Goal: Information Seeking & Learning: Check status

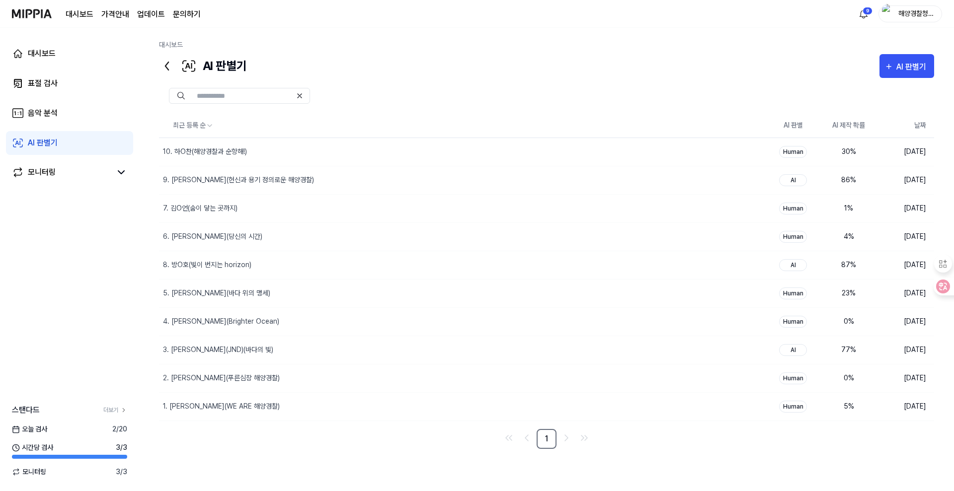
click at [787, 54] on div "AI 판별기 AI 판별기" at bounding box center [546, 66] width 775 height 24
click at [45, 86] on div "표절 검사" at bounding box center [43, 84] width 30 height 12
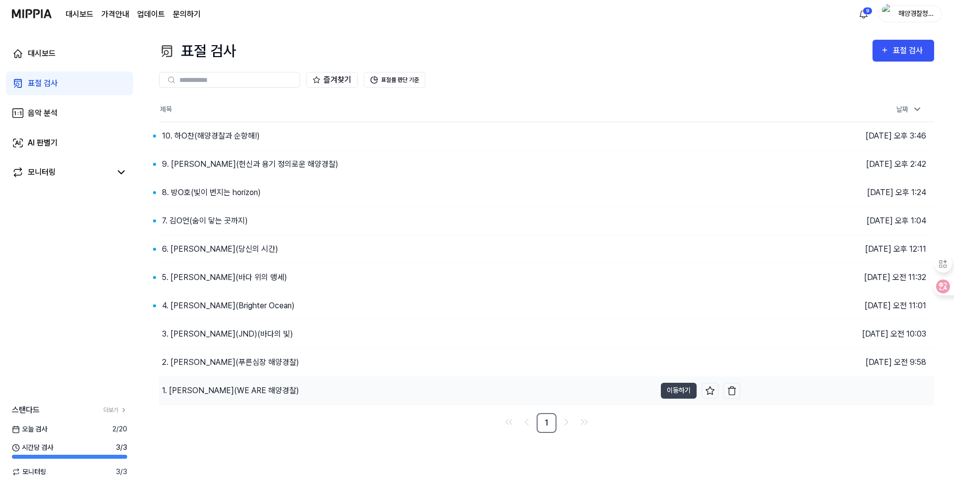
click at [442, 390] on div "1. [PERSON_NAME](WE ARE 해양경찰)" at bounding box center [407, 391] width 497 height 28
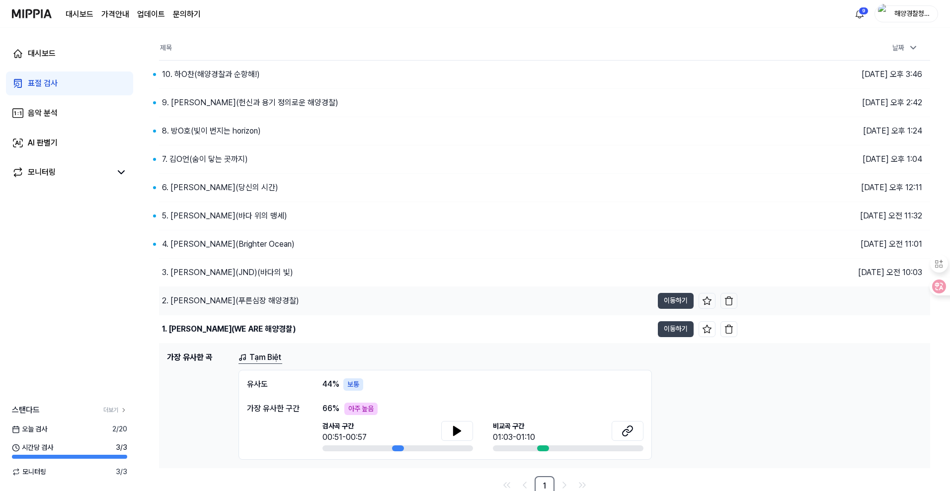
scroll to position [67, 0]
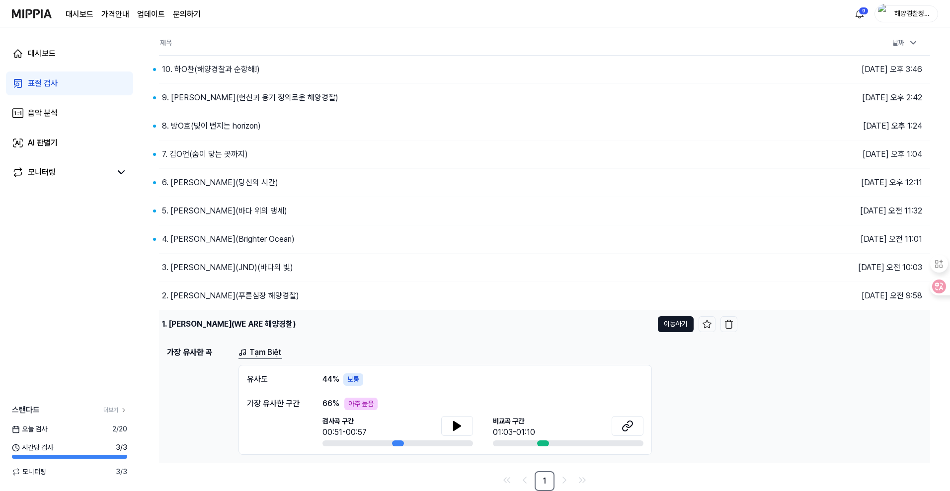
click at [666, 327] on button "이동하기" at bounding box center [676, 325] width 36 height 16
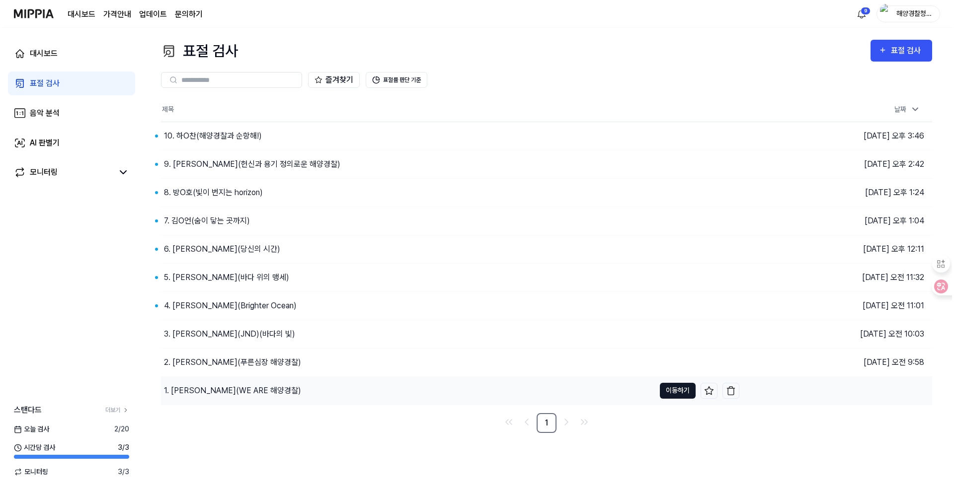
scroll to position [0, 0]
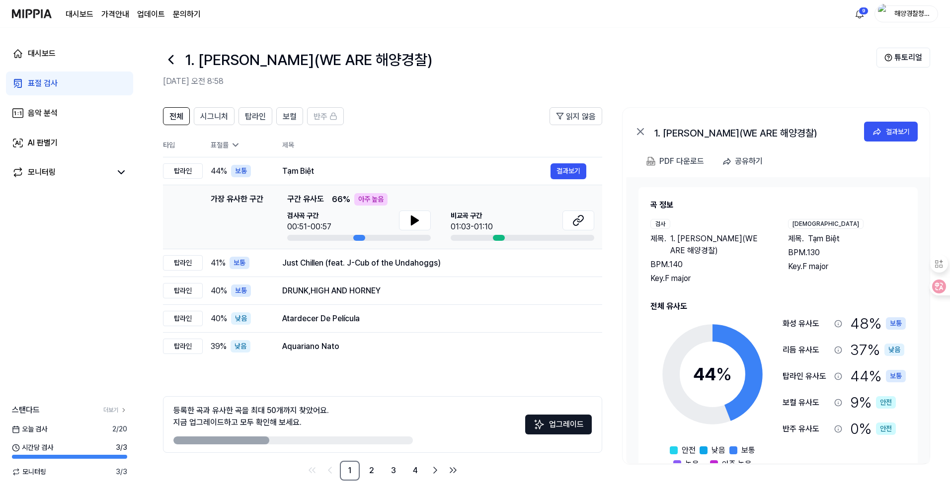
click at [245, 371] on div "전체 시그니처 탑라인 보컬 반주 읽지 않음 전체 시그니처 탑라인 보컬 반주 타입 표절률 제목 표절률 읽지 않음 탑라인 44 % 보통 Tạm B…" at bounding box center [382, 294] width 439 height 374
click at [880, 128] on icon at bounding box center [877, 132] width 10 height 10
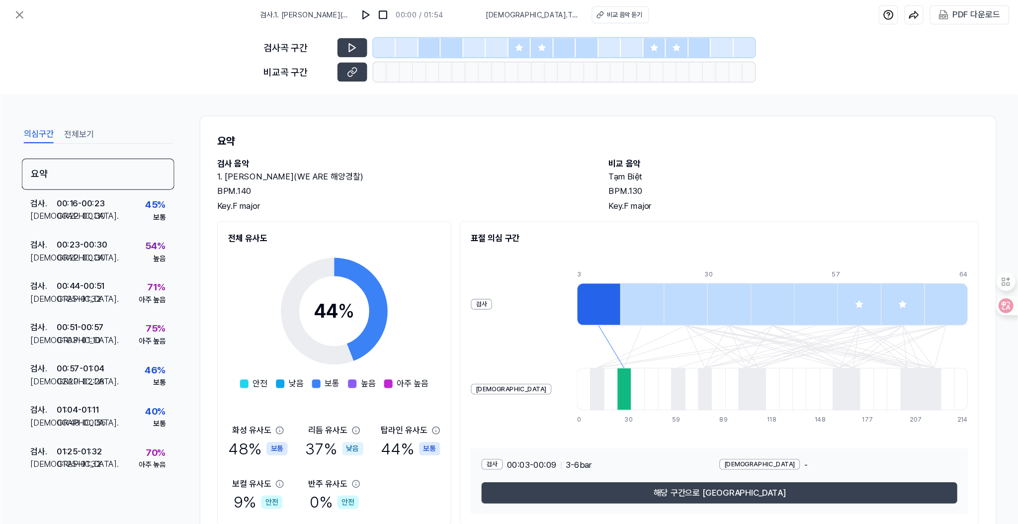
scroll to position [37, 0]
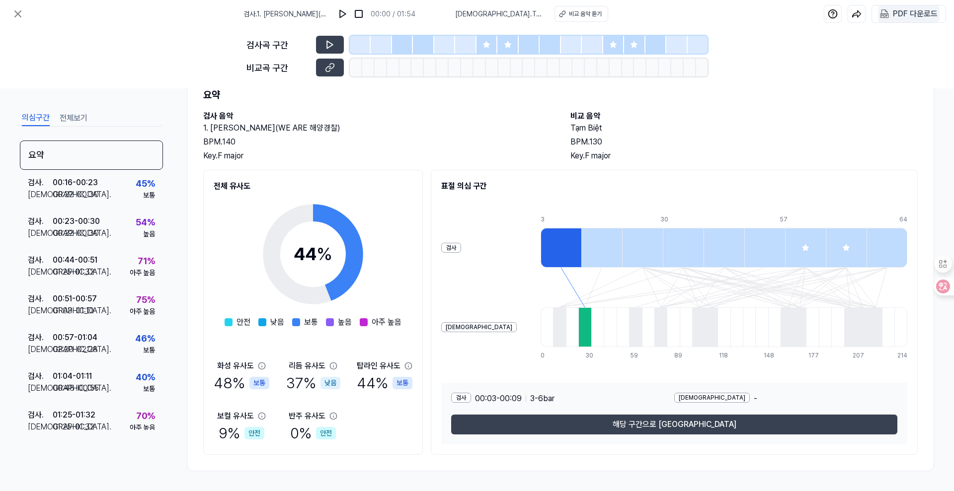
click at [911, 15] on div "PDF 다운로드" at bounding box center [915, 13] width 45 height 13
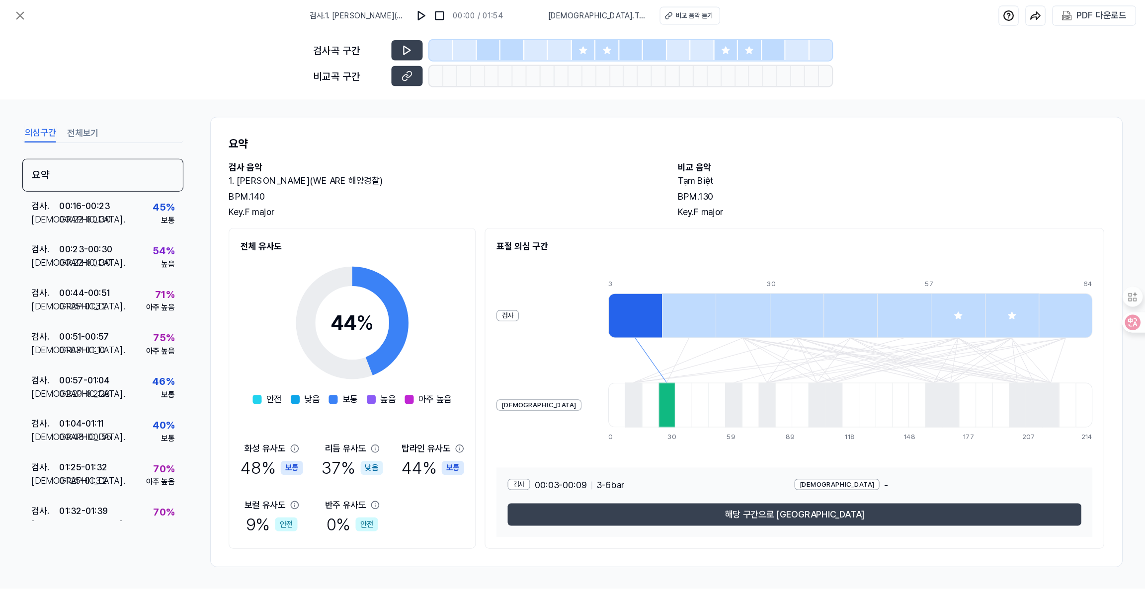
scroll to position [0, 0]
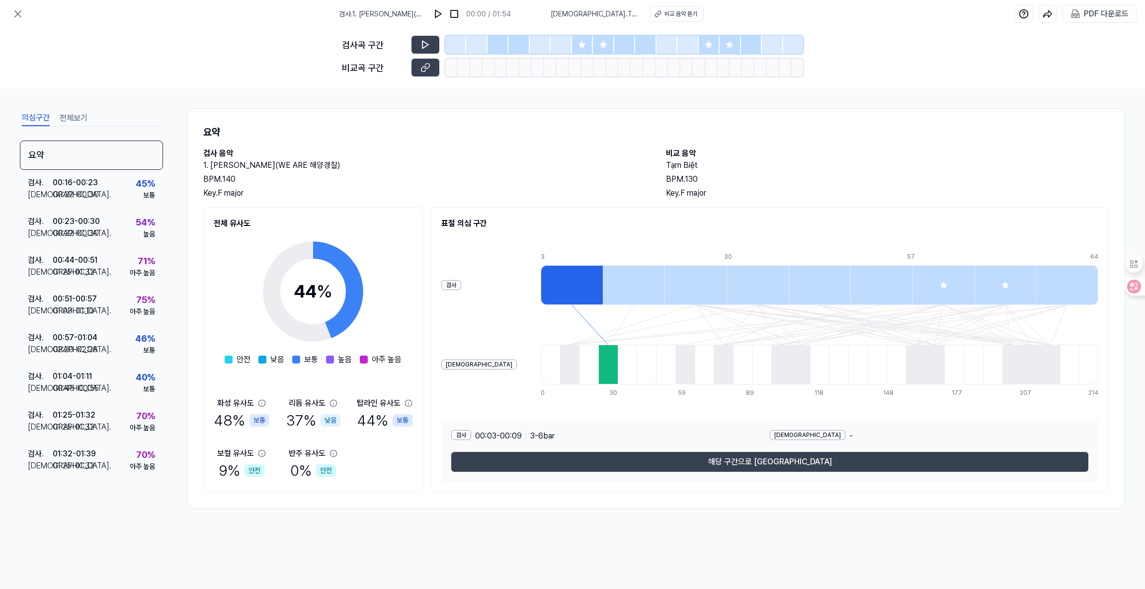
drag, startPoint x: 933, startPoint y: 0, endPoint x: 166, endPoint y: 533, distance: 934.0
click at [168, 491] on div "검사 . 1. [PERSON_NAME](WE ARE 해양경찰) 00:00 / 01:54 비교 . Tạm Biệt 비교 음악 듣기 PDF 다운로…" at bounding box center [572, 294] width 1145 height 589
drag, startPoint x: 163, startPoint y: 405, endPoint x: 159, endPoint y: 449, distance: 43.9
click at [159, 453] on div "요약 검사 . 00:16 - 00:23 비교 . 00:22 - 00:30 45 % 보통 검사 . 00:23 - 00:30 비교 . 00:22 …" at bounding box center [91, 309] width 143 height 337
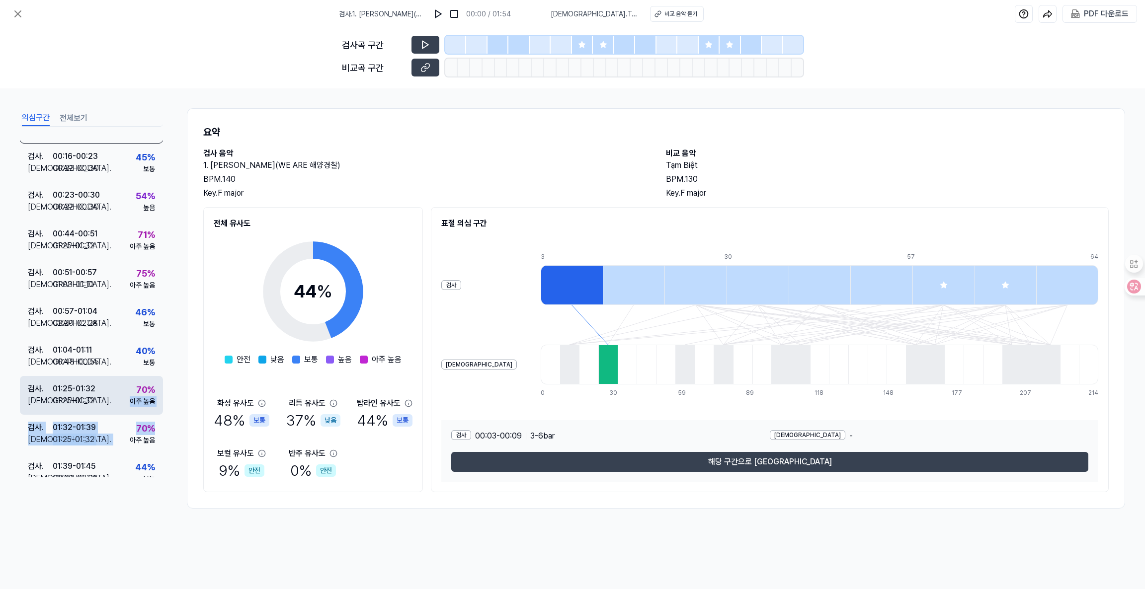
scroll to position [41, 0]
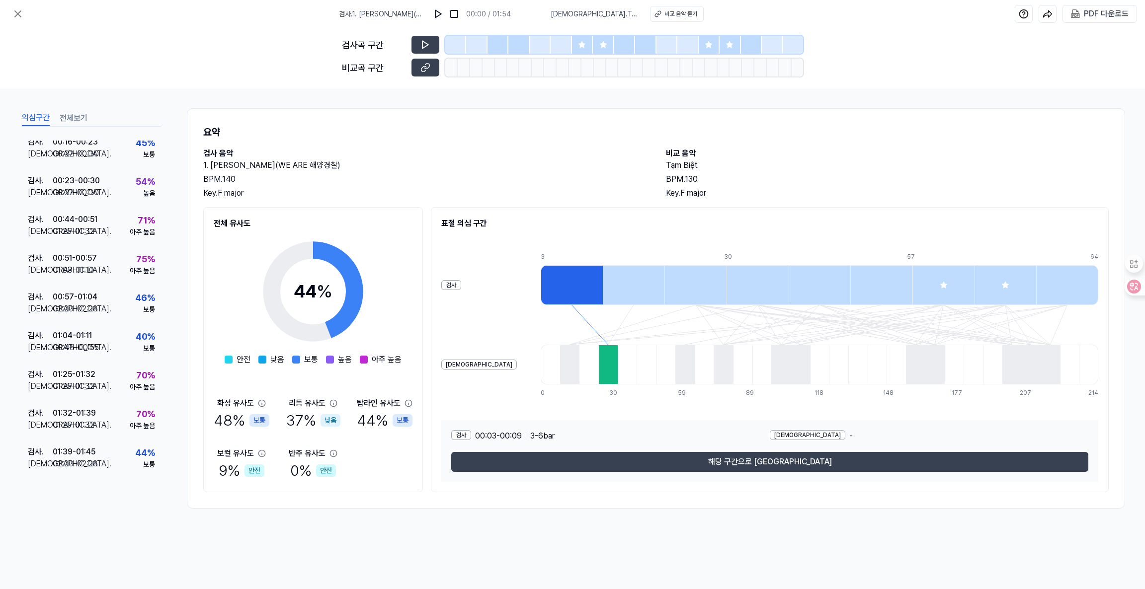
click at [157, 491] on div "의심구간 전체보기 요약 검사 . 00:16 - 00:23 비교 . 00:22 - 00:30 45 % 보통 검사 . 00:23 - 00:30 비…" at bounding box center [572, 313] width 1145 height 450
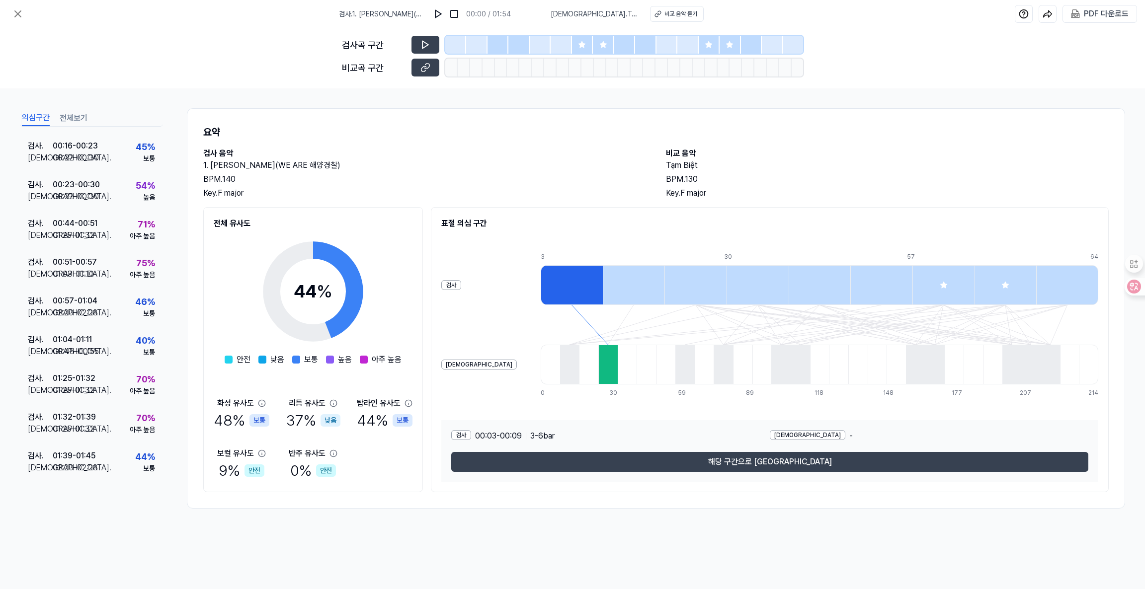
scroll to position [33, 0]
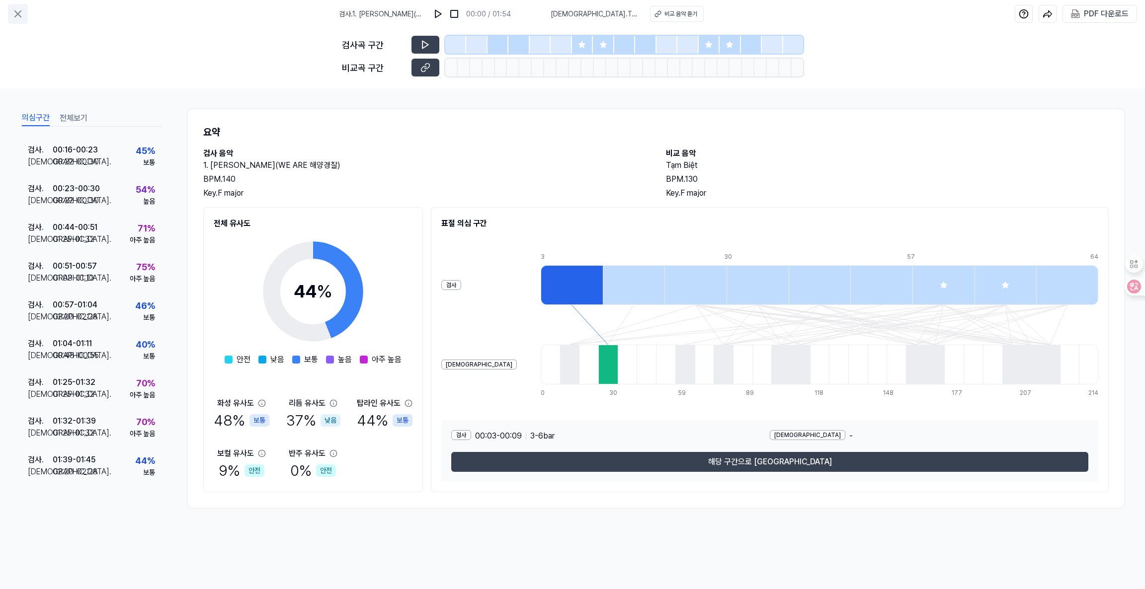
click at [19, 11] on icon at bounding box center [18, 14] width 12 height 12
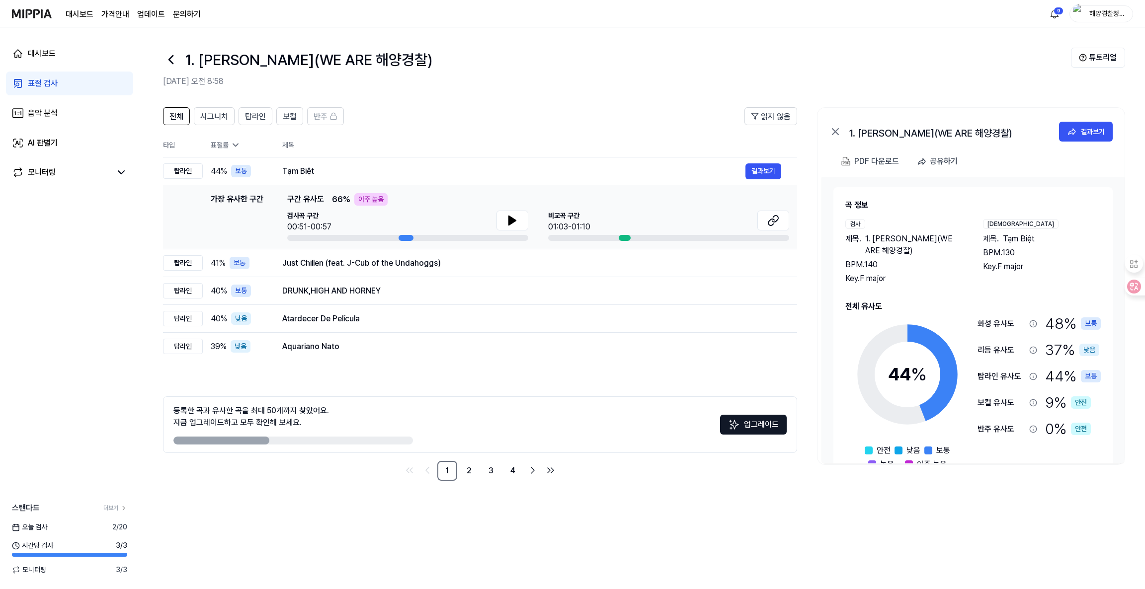
click at [38, 85] on div "표절 검사" at bounding box center [43, 84] width 30 height 12
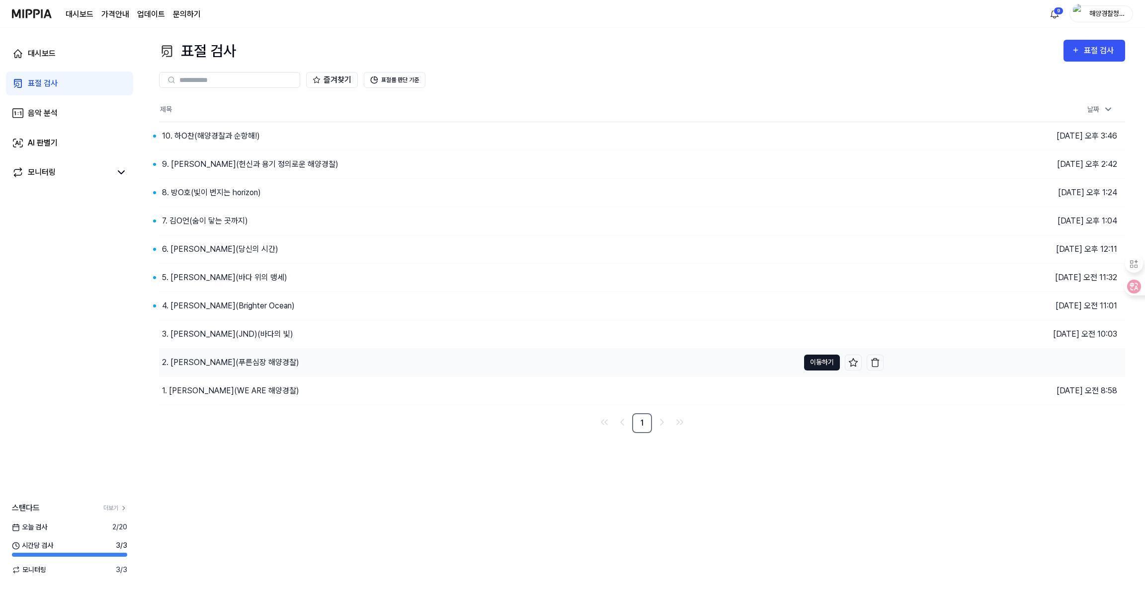
click at [816, 362] on button "이동하기" at bounding box center [822, 363] width 36 height 16
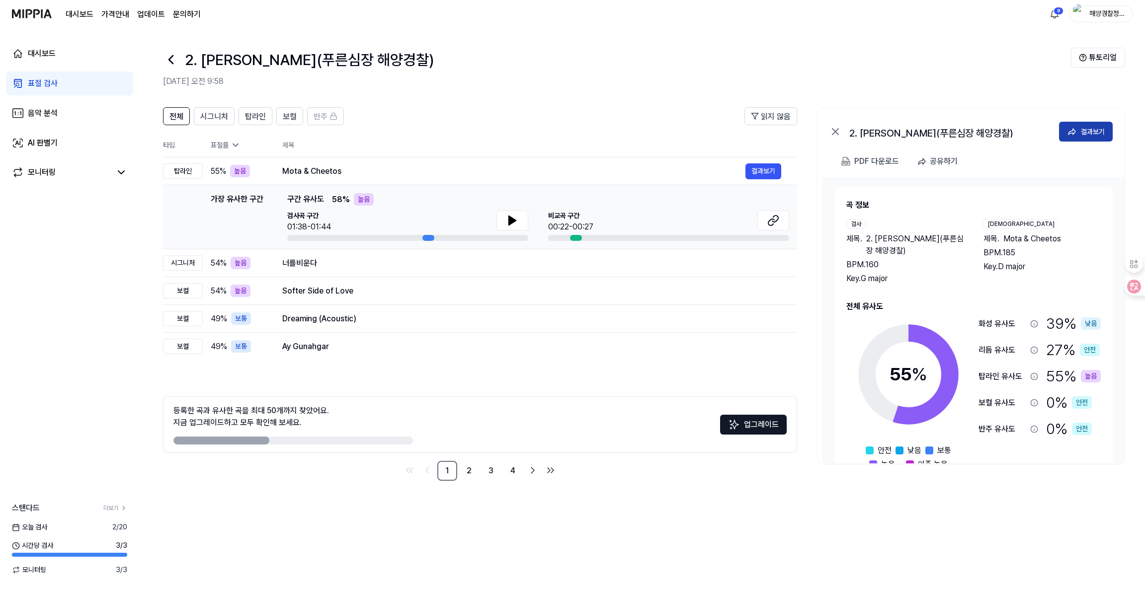
click at [954, 133] on div "결과보기" at bounding box center [1093, 131] width 24 height 11
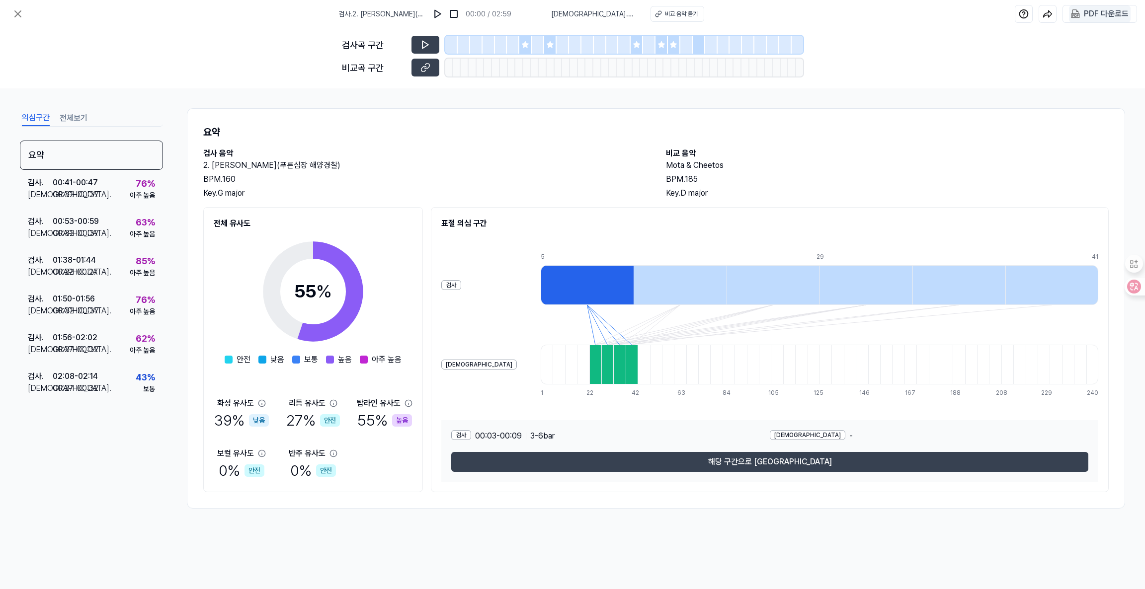
click at [954, 17] on div "PDF 다운로드" at bounding box center [1106, 13] width 45 height 13
click at [20, 16] on icon at bounding box center [18, 14] width 6 height 6
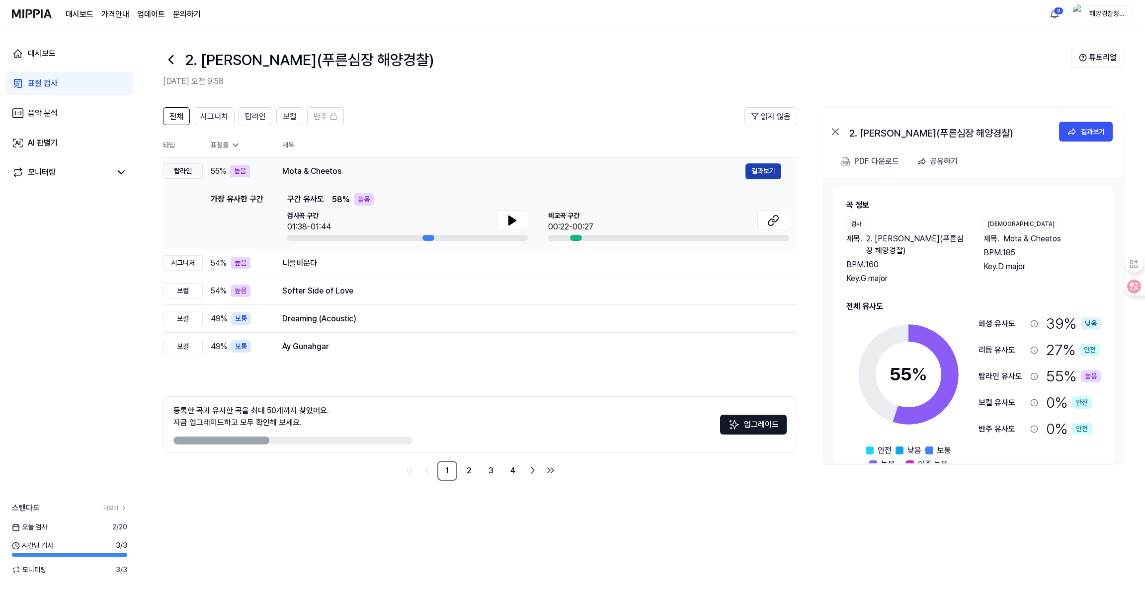
click at [759, 166] on button "결과보기" at bounding box center [763, 171] width 36 height 16
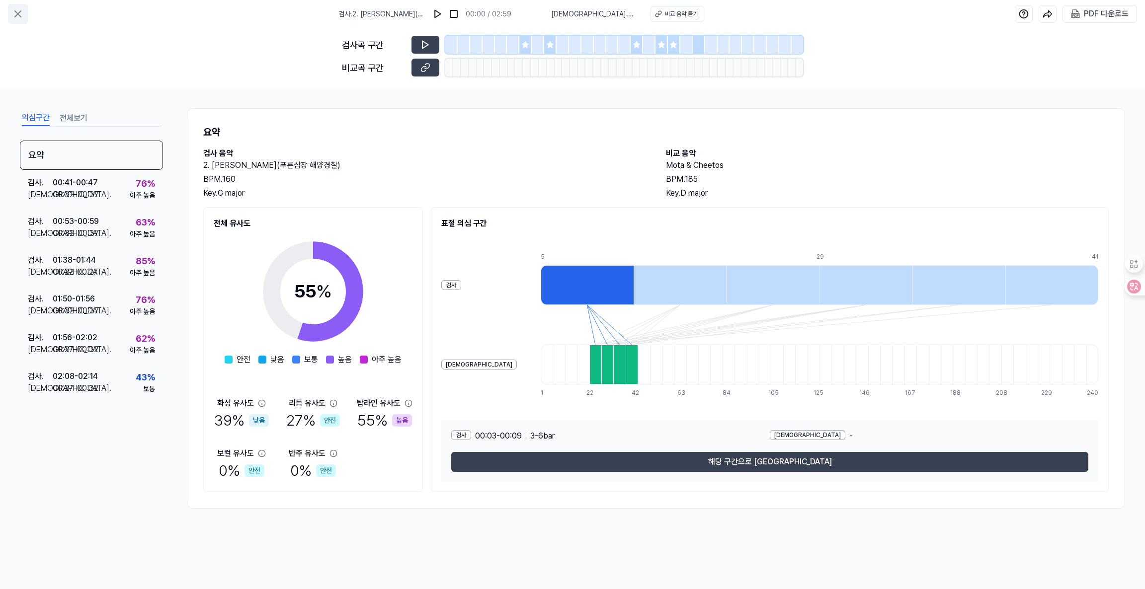
click at [16, 13] on icon at bounding box center [18, 14] width 12 height 12
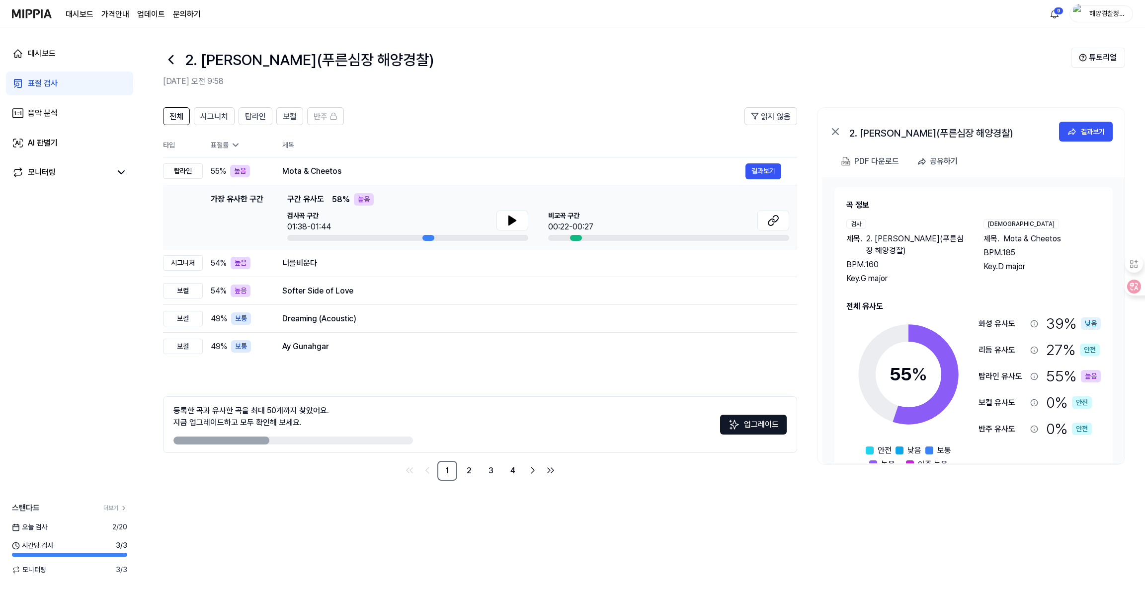
click at [39, 82] on div "표절 검사" at bounding box center [43, 84] width 30 height 12
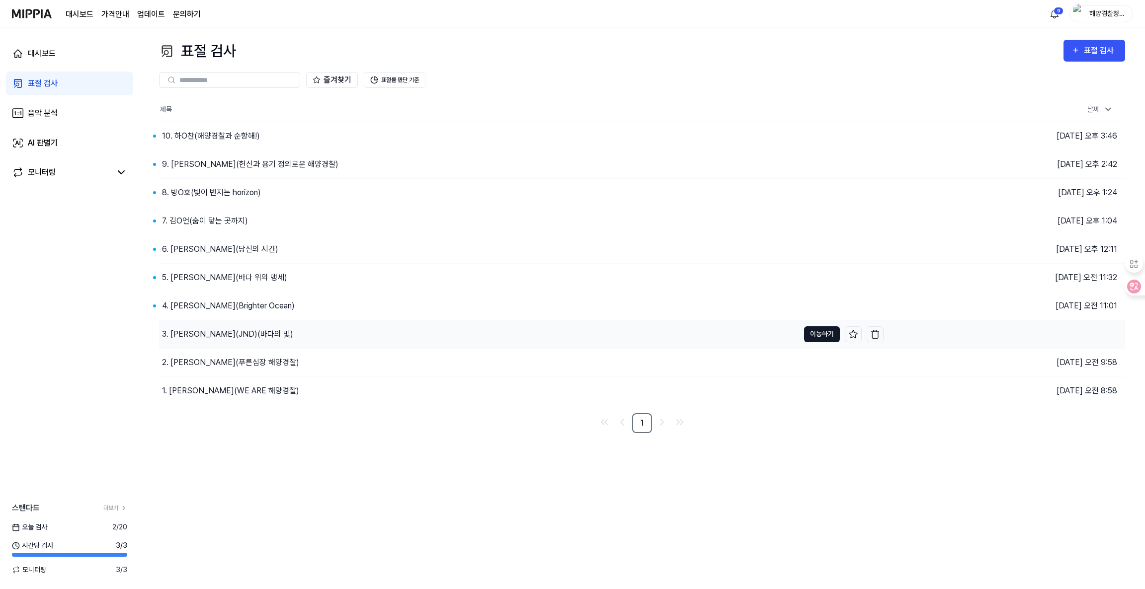
click at [816, 341] on button "이동하기" at bounding box center [822, 335] width 36 height 16
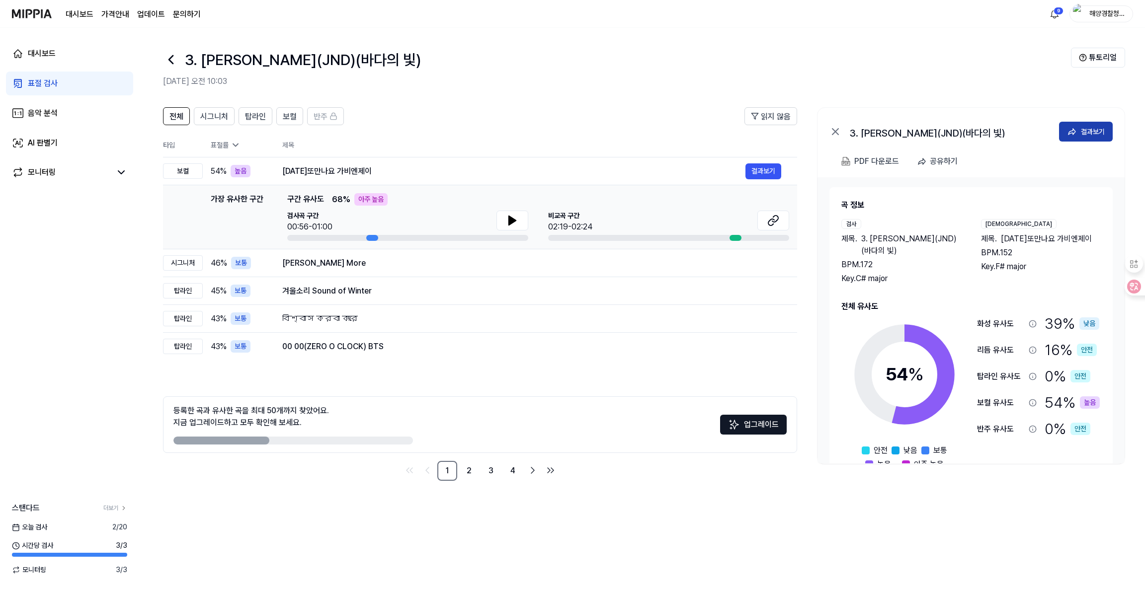
click at [954, 136] on icon at bounding box center [1072, 132] width 10 height 10
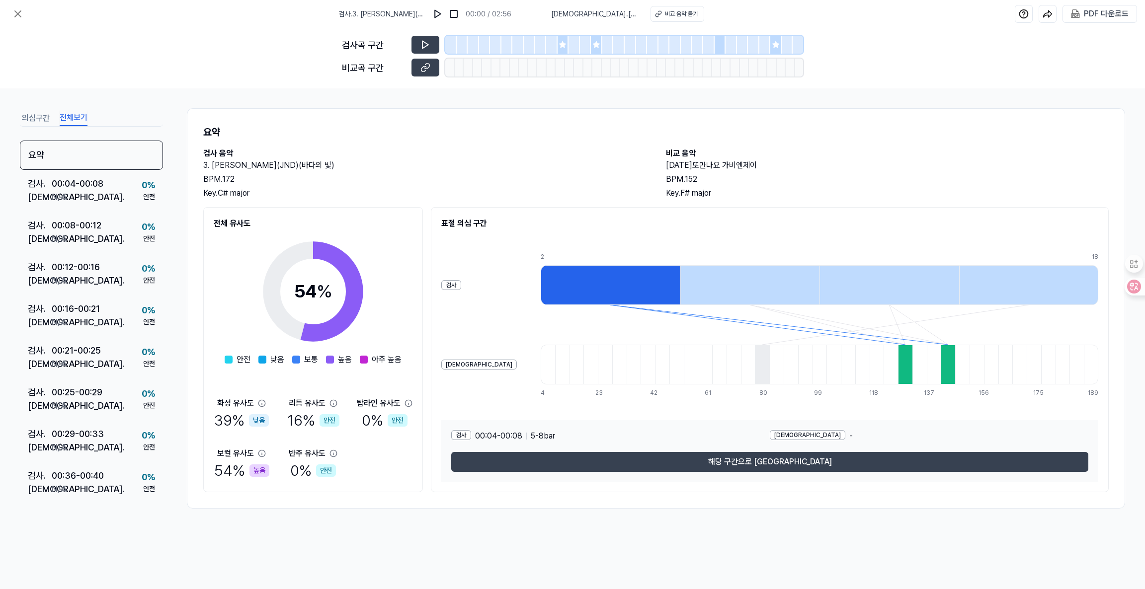
click at [79, 116] on button "전체보기" at bounding box center [74, 118] width 28 height 16
click at [32, 115] on button "의심구간" at bounding box center [36, 118] width 28 height 16
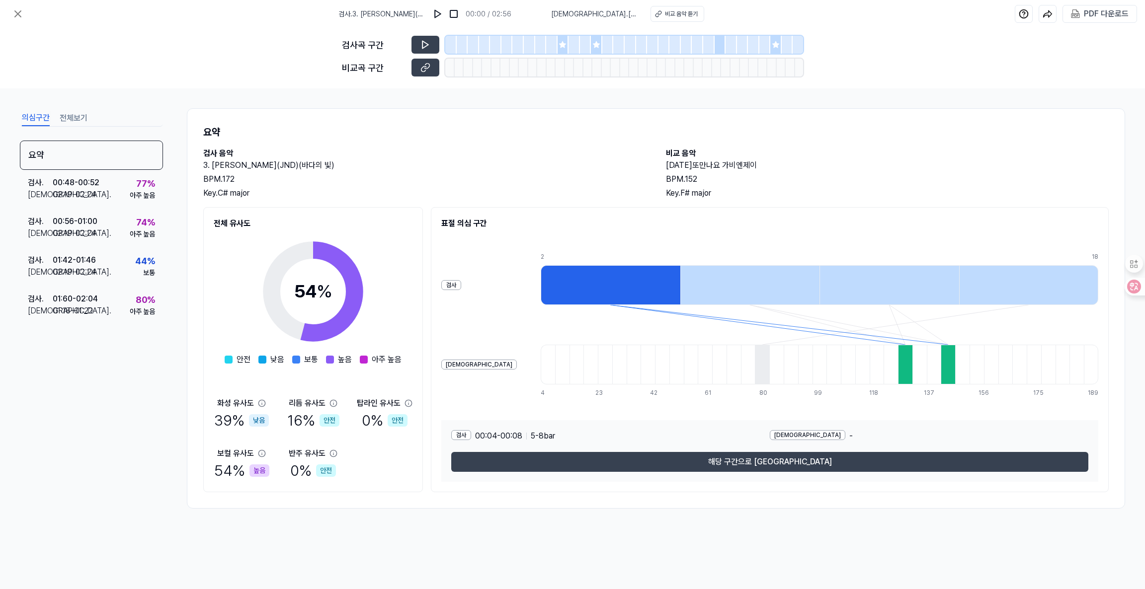
click at [954, 14] on div "PDF 다운로드" at bounding box center [1106, 13] width 45 height 13
click at [15, 17] on icon at bounding box center [18, 14] width 12 height 12
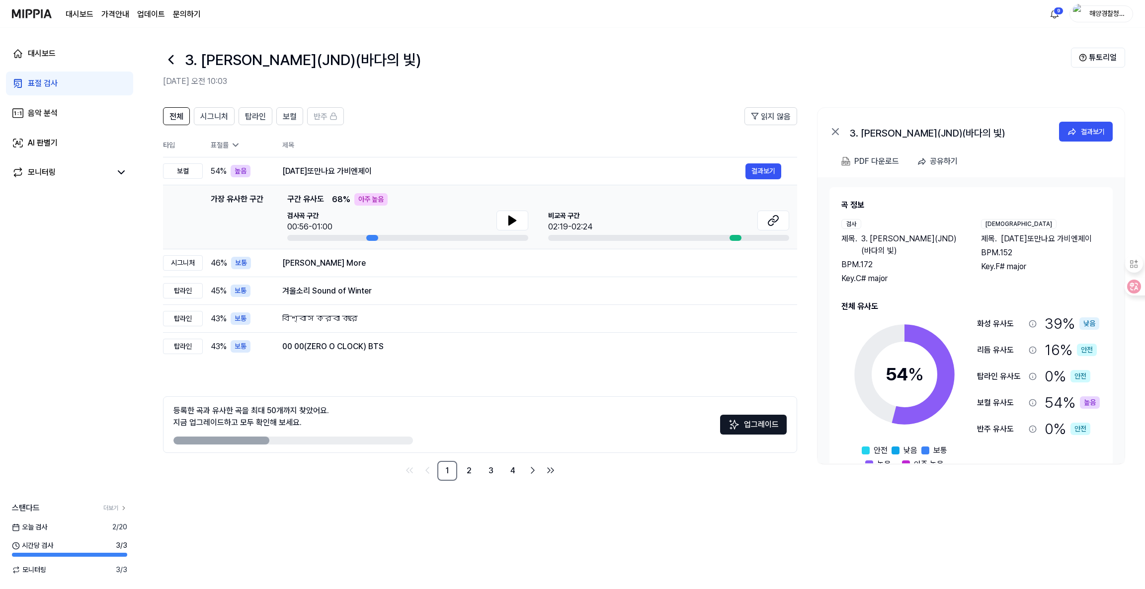
click at [53, 80] on div "표절 검사" at bounding box center [43, 84] width 30 height 12
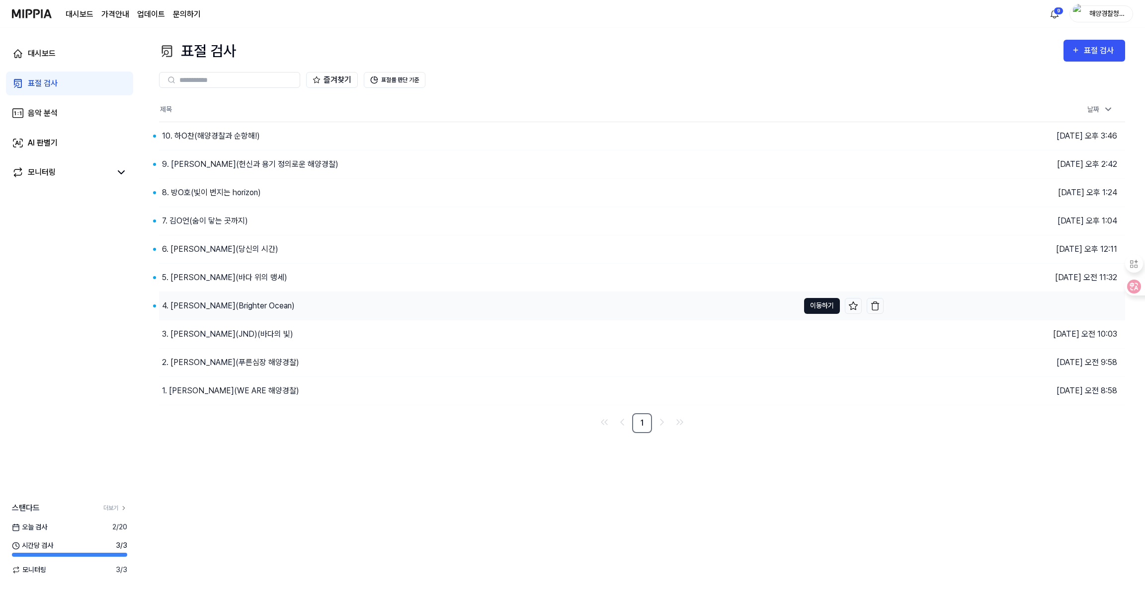
click at [815, 300] on button "이동하기" at bounding box center [822, 306] width 36 height 16
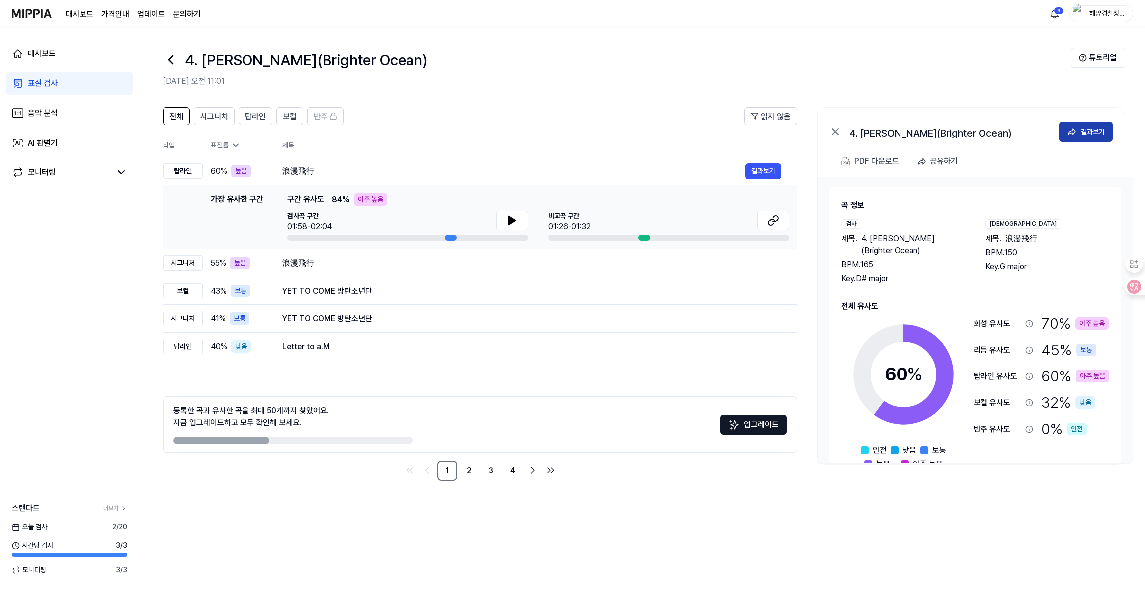
click at [954, 131] on div "결과보기" at bounding box center [1093, 131] width 24 height 11
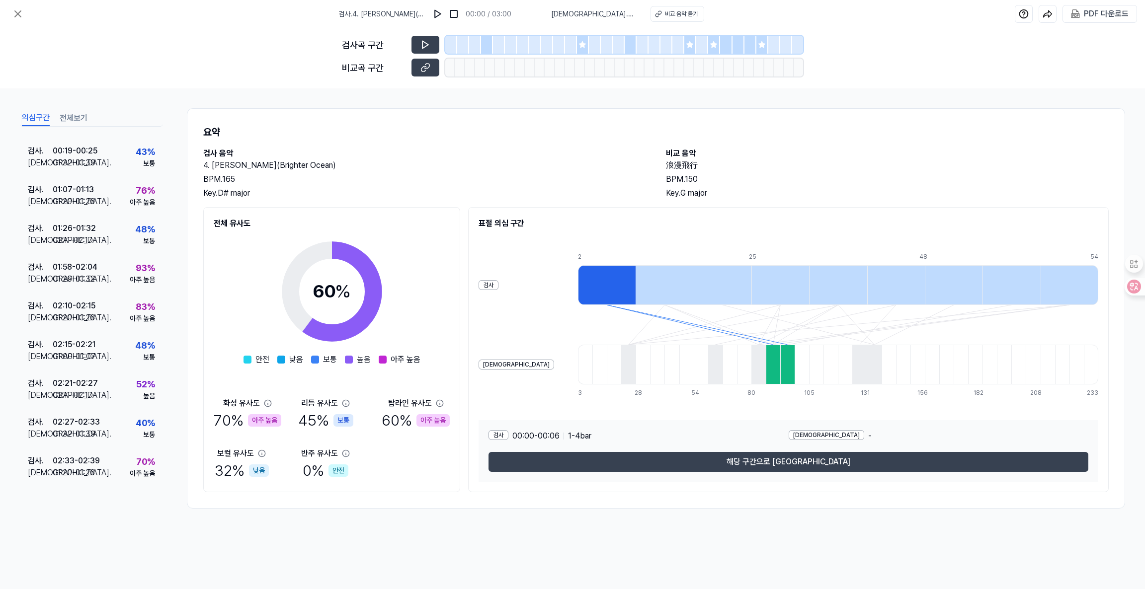
scroll to position [33, 0]
click at [954, 17] on div "PDF 다운로드" at bounding box center [1106, 13] width 45 height 13
click at [14, 10] on icon at bounding box center [18, 14] width 12 height 12
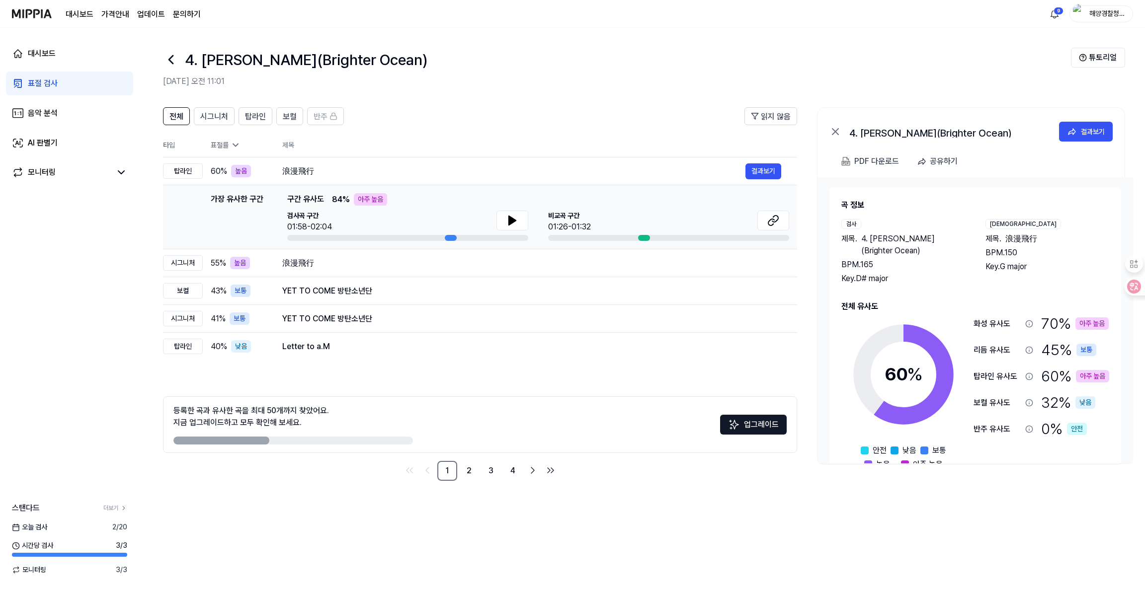
click at [41, 82] on div "표절 검사" at bounding box center [43, 84] width 30 height 12
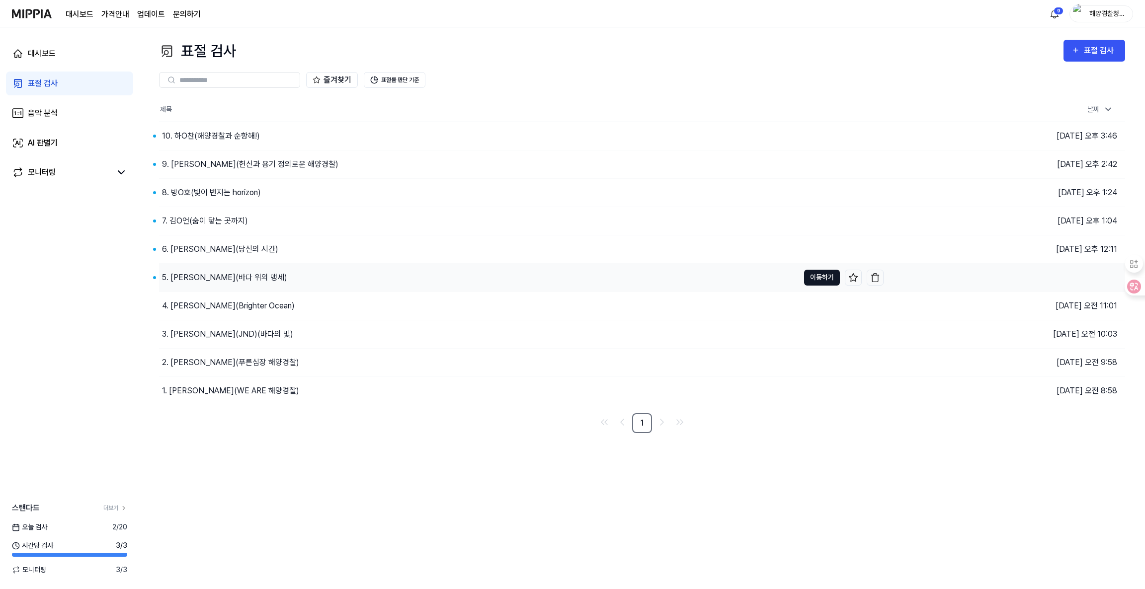
click at [811, 279] on button "이동하기" at bounding box center [822, 278] width 36 height 16
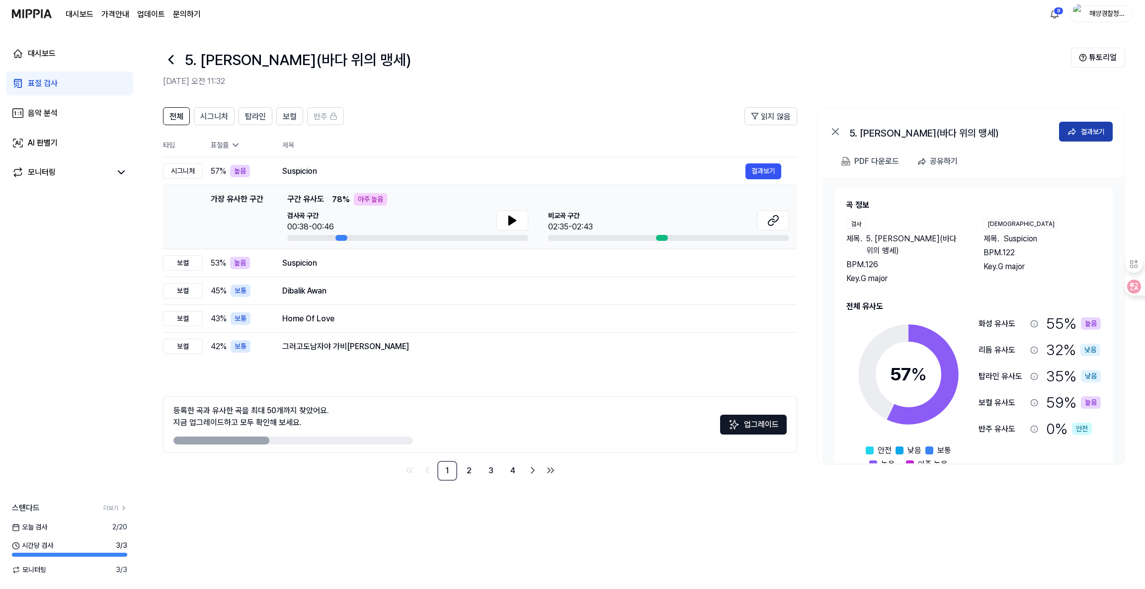
click at [954, 131] on button "결과보기" at bounding box center [1086, 132] width 54 height 20
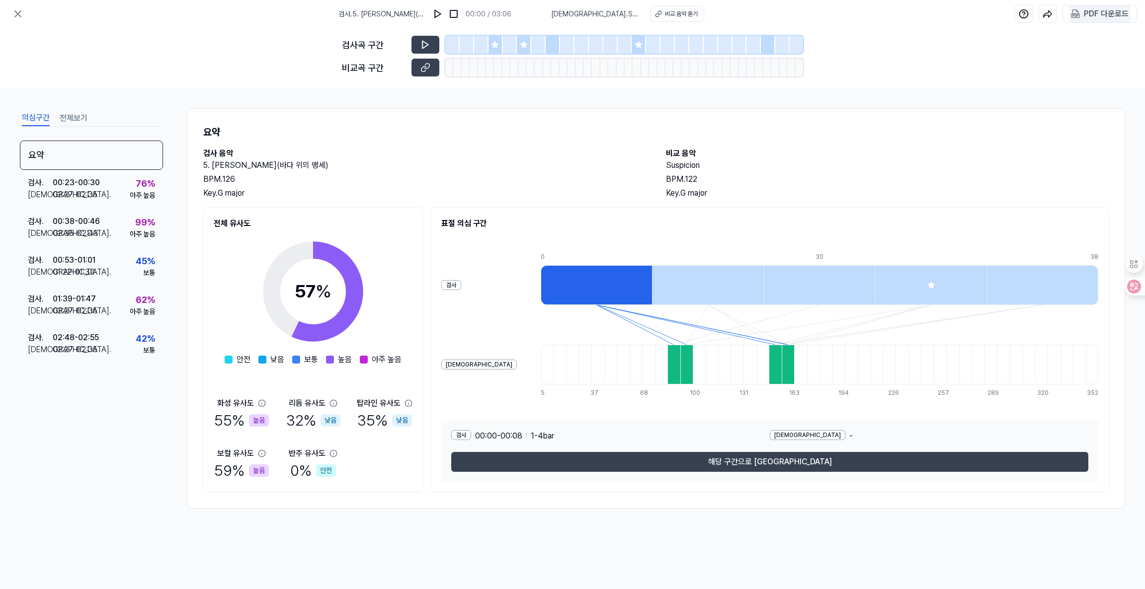
click at [954, 18] on div "PDF 다운로드" at bounding box center [1106, 13] width 45 height 13
click at [13, 13] on icon at bounding box center [18, 14] width 12 height 12
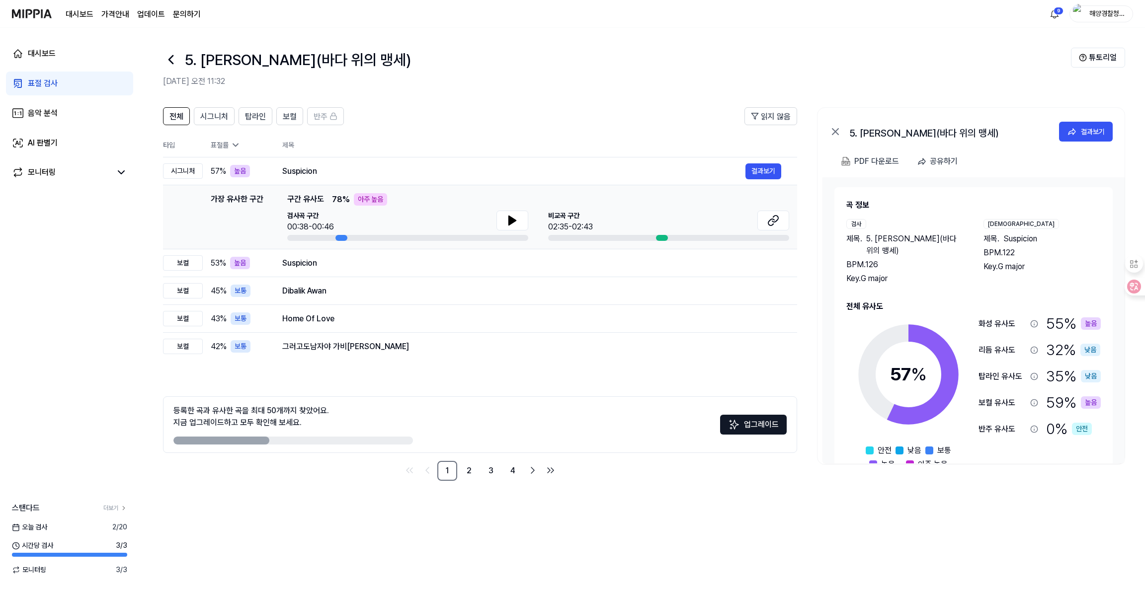
click at [45, 77] on link "표절 검사" at bounding box center [69, 84] width 127 height 24
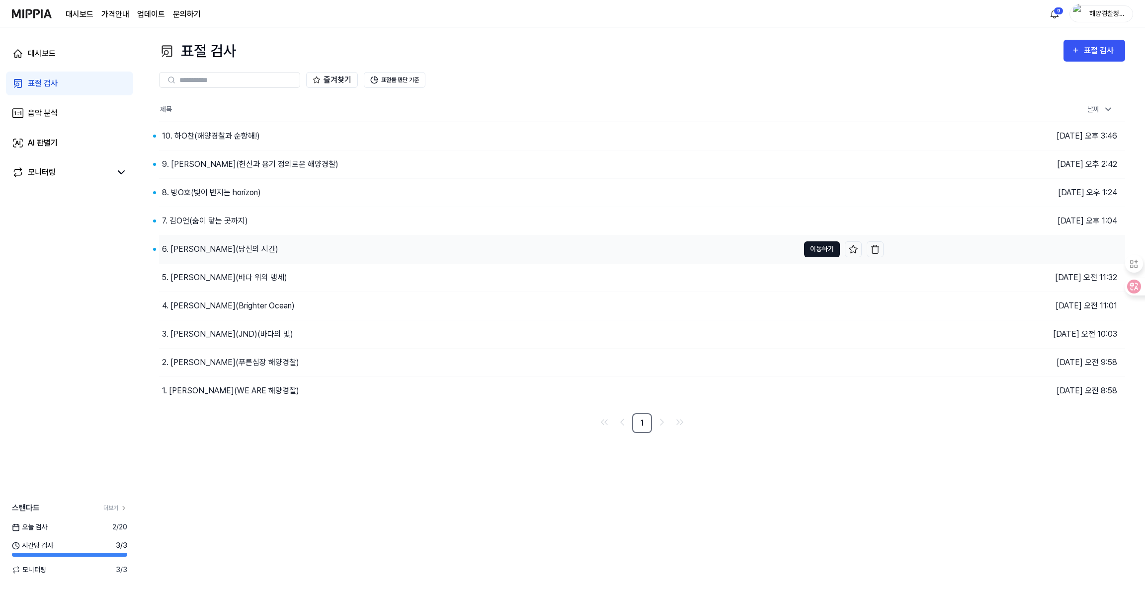
click at [812, 244] on button "이동하기" at bounding box center [822, 250] width 36 height 16
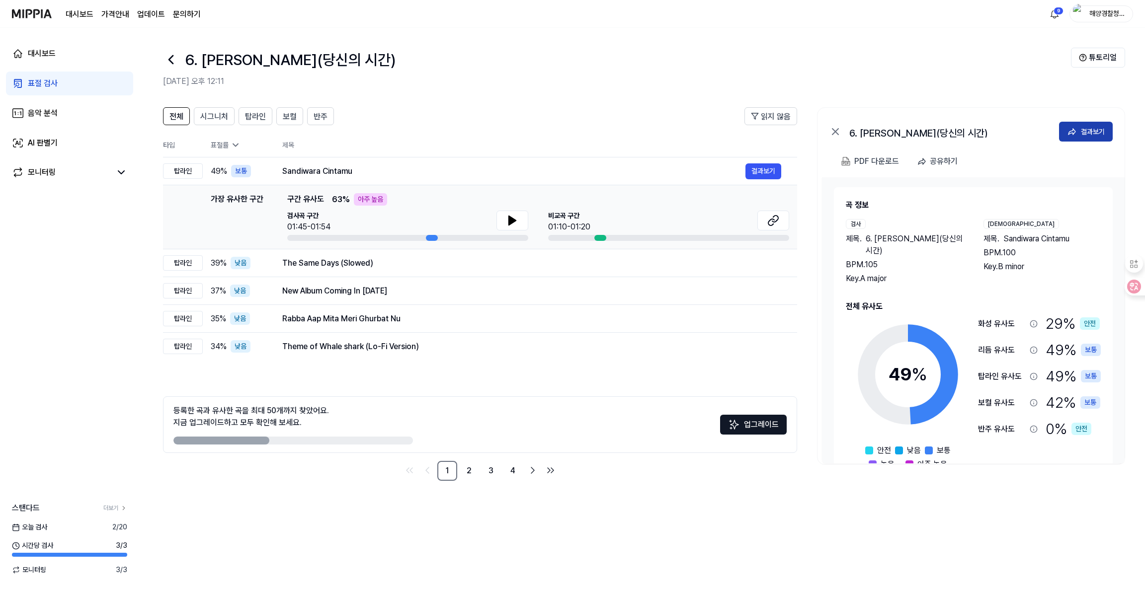
click at [954, 128] on div "결과보기" at bounding box center [1093, 131] width 24 height 11
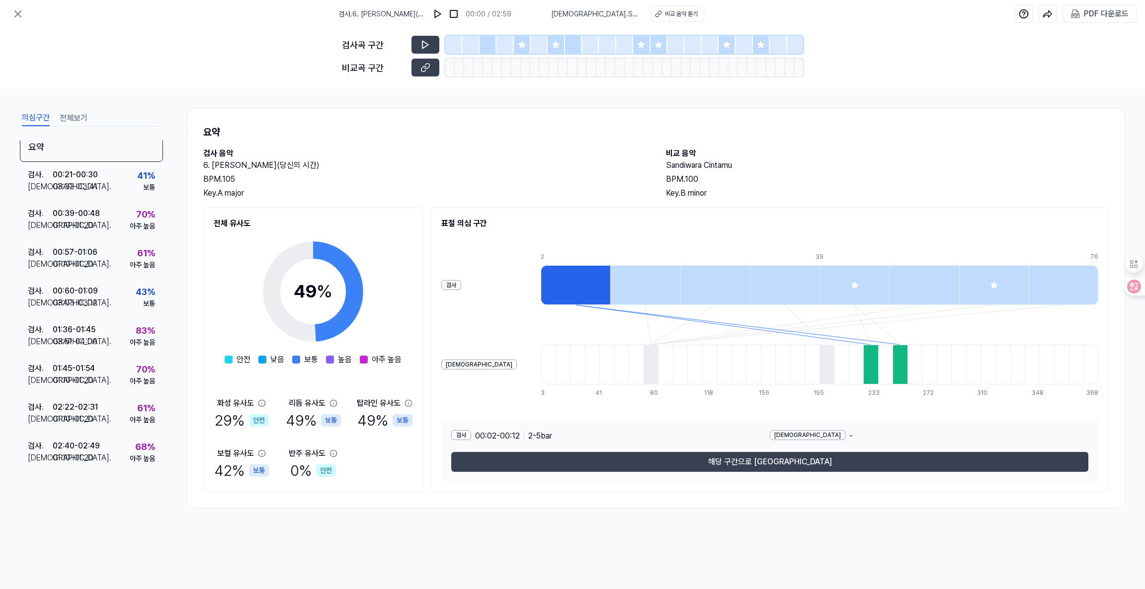
scroll to position [11, 0]
click at [954, 17] on div "PDF 다운로드" at bounding box center [1106, 13] width 45 height 13
click at [19, 11] on icon at bounding box center [18, 14] width 6 height 6
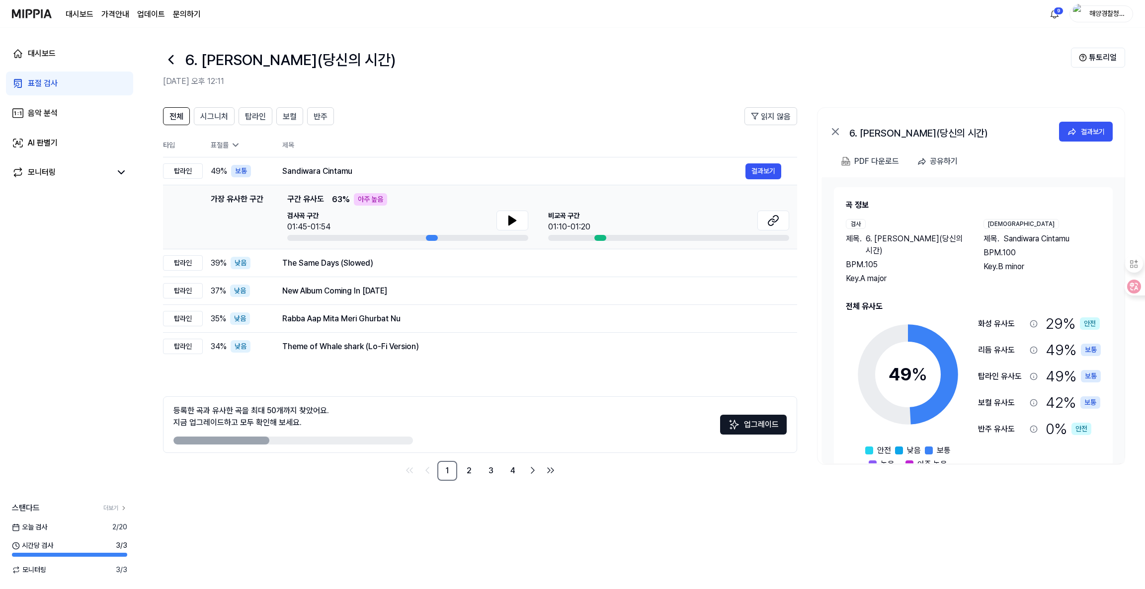
click at [47, 80] on div "표절 검사" at bounding box center [43, 84] width 30 height 12
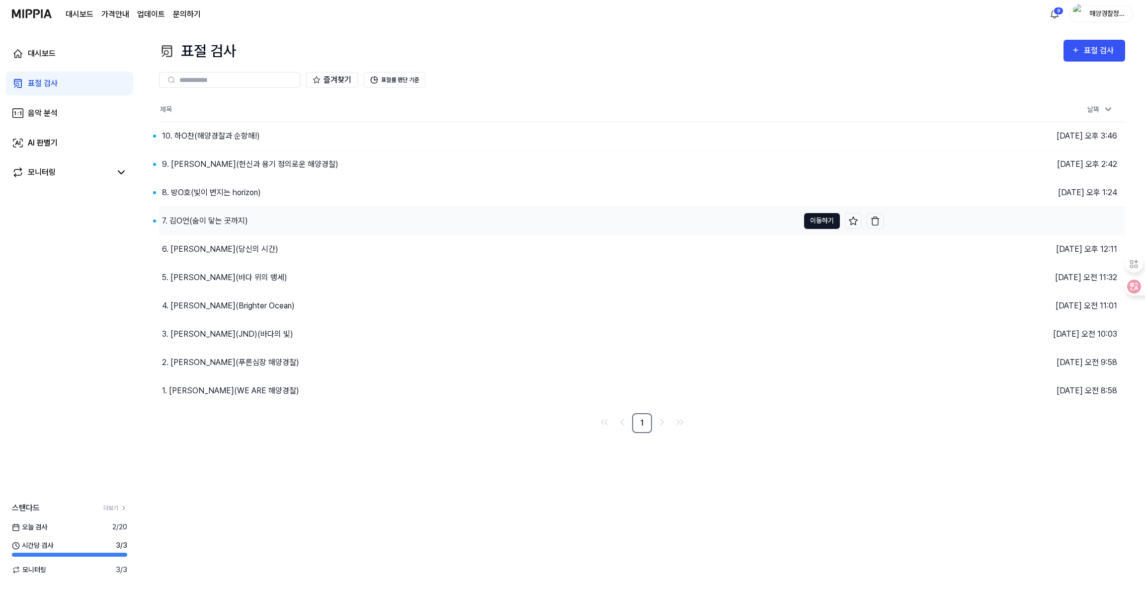
click at [812, 219] on button "이동하기" at bounding box center [822, 221] width 36 height 16
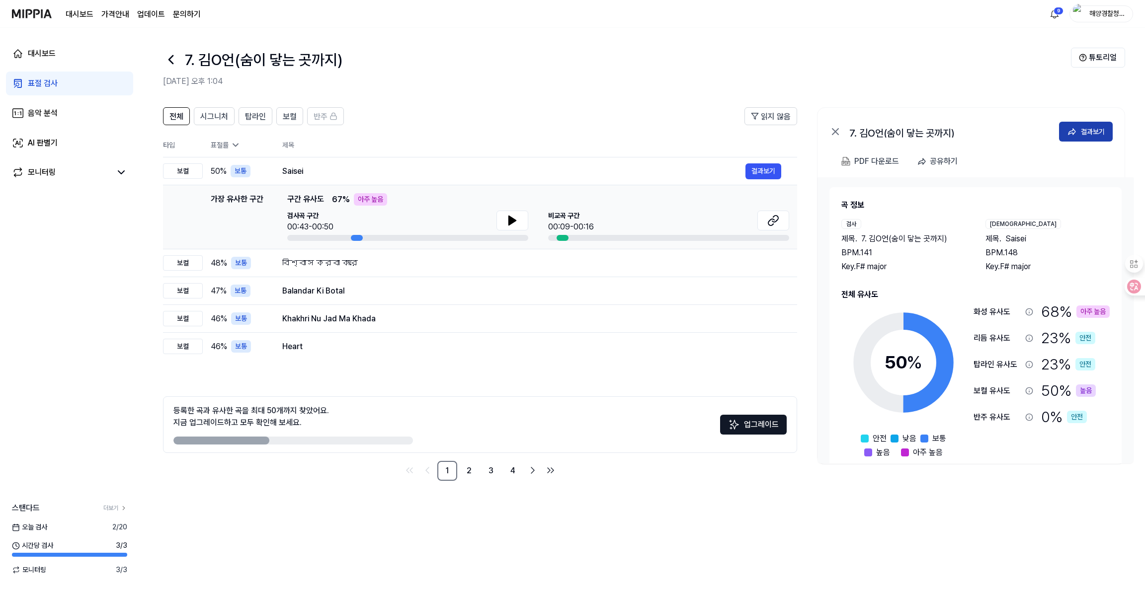
click at [954, 134] on icon at bounding box center [1072, 132] width 10 height 10
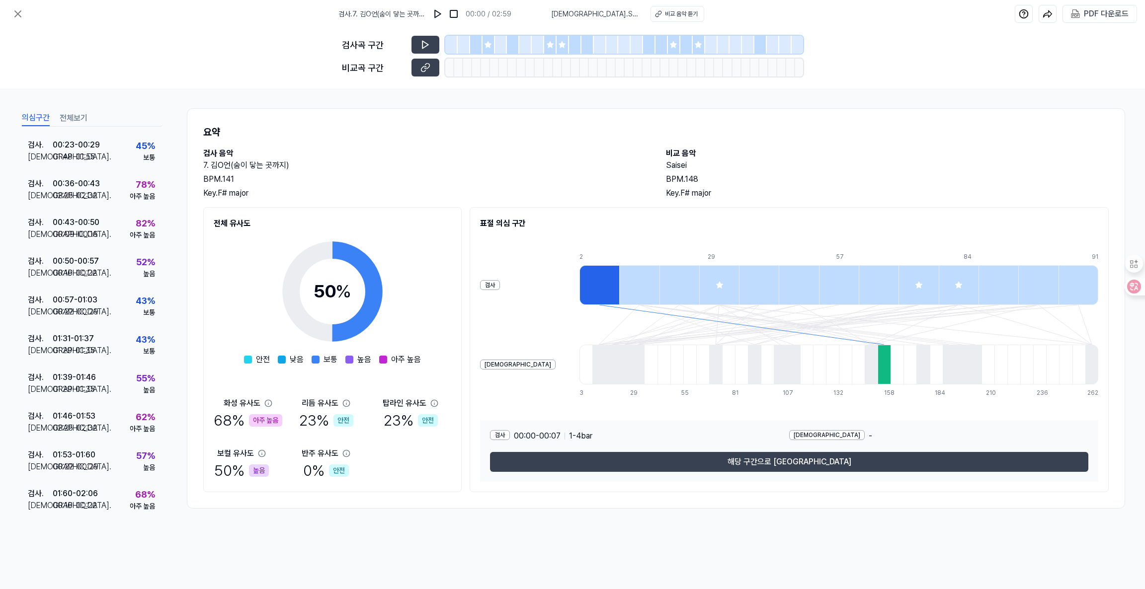
scroll to position [114, 0]
click at [954, 12] on div "PDF 다운로드" at bounding box center [1106, 13] width 45 height 13
click at [17, 13] on icon at bounding box center [18, 14] width 6 height 6
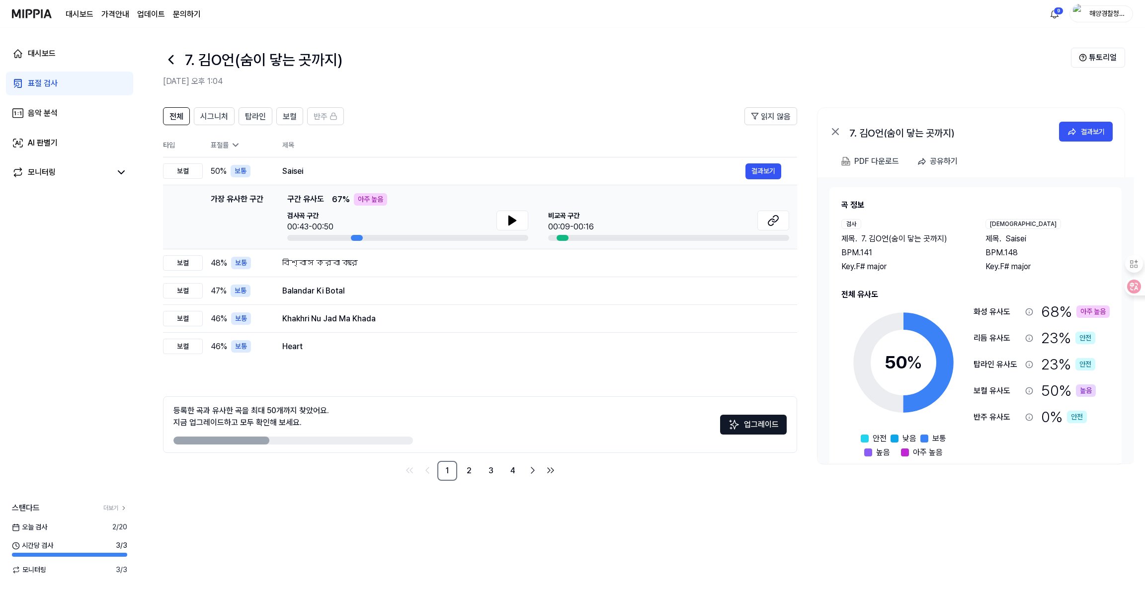
click at [44, 87] on div "표절 검사" at bounding box center [43, 84] width 30 height 12
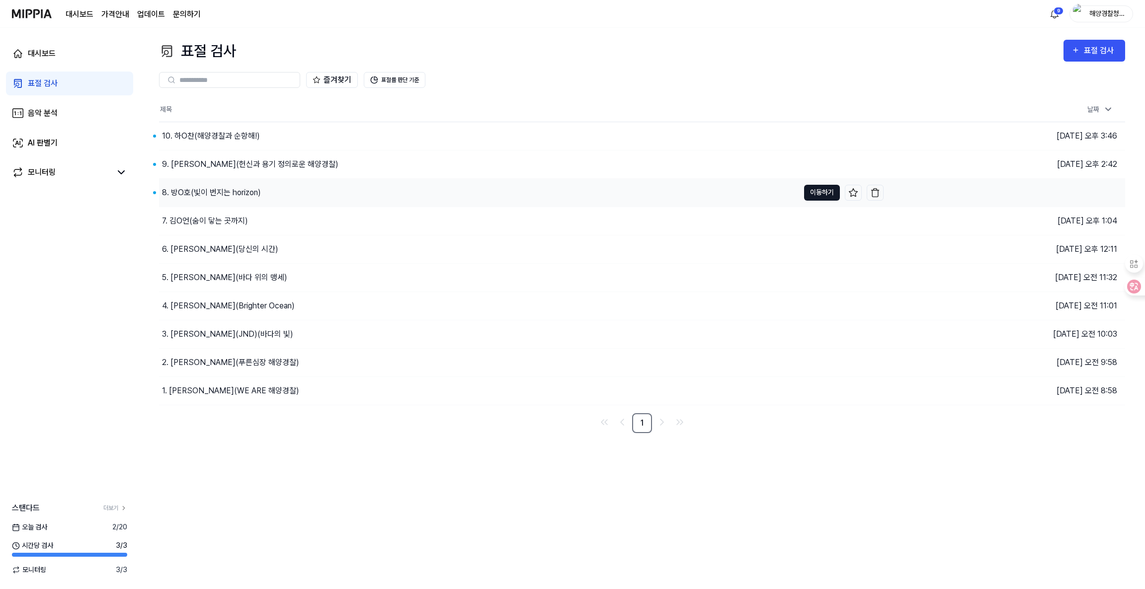
click at [818, 195] on button "이동하기" at bounding box center [822, 193] width 36 height 16
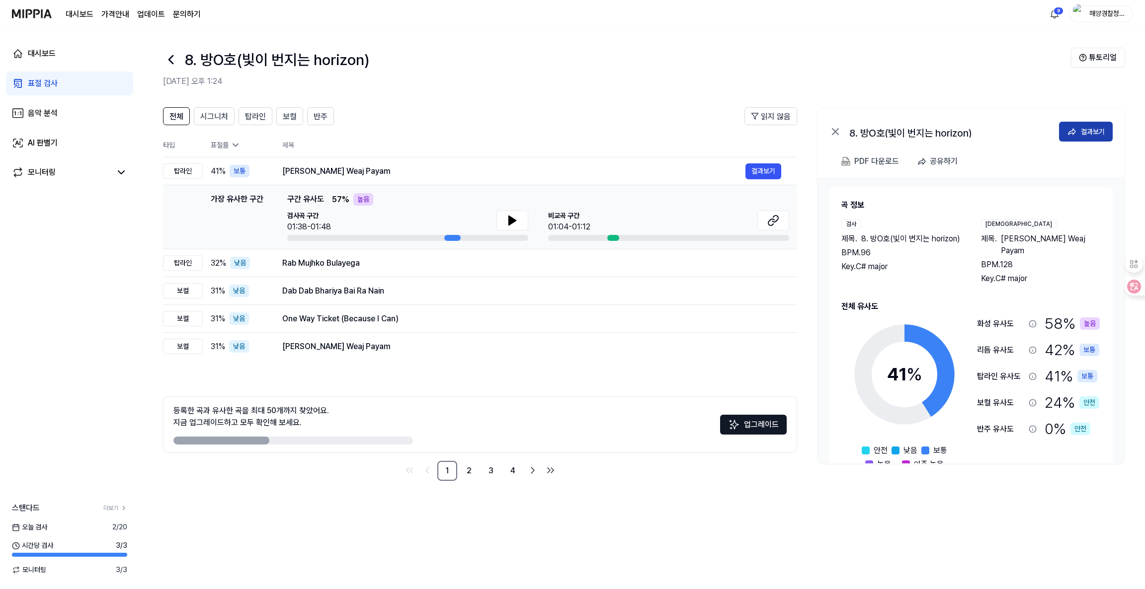
click at [954, 130] on div "결과보기" at bounding box center [1093, 131] width 24 height 11
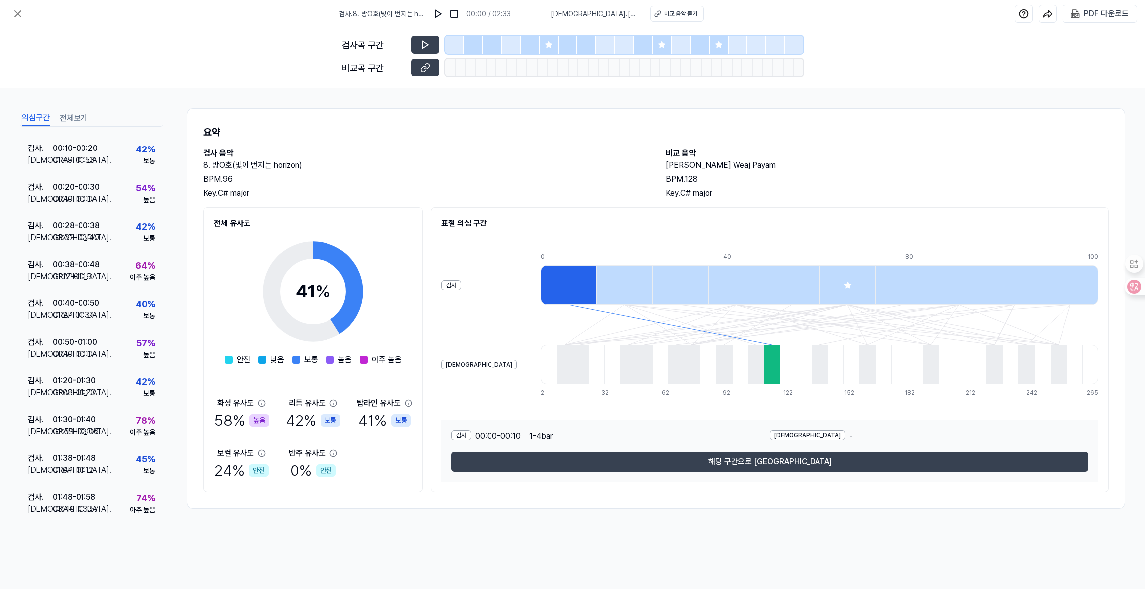
scroll to position [36, 0]
click at [954, 12] on div "PDF 다운로드" at bounding box center [1106, 13] width 45 height 13
click at [17, 18] on icon at bounding box center [18, 14] width 12 height 12
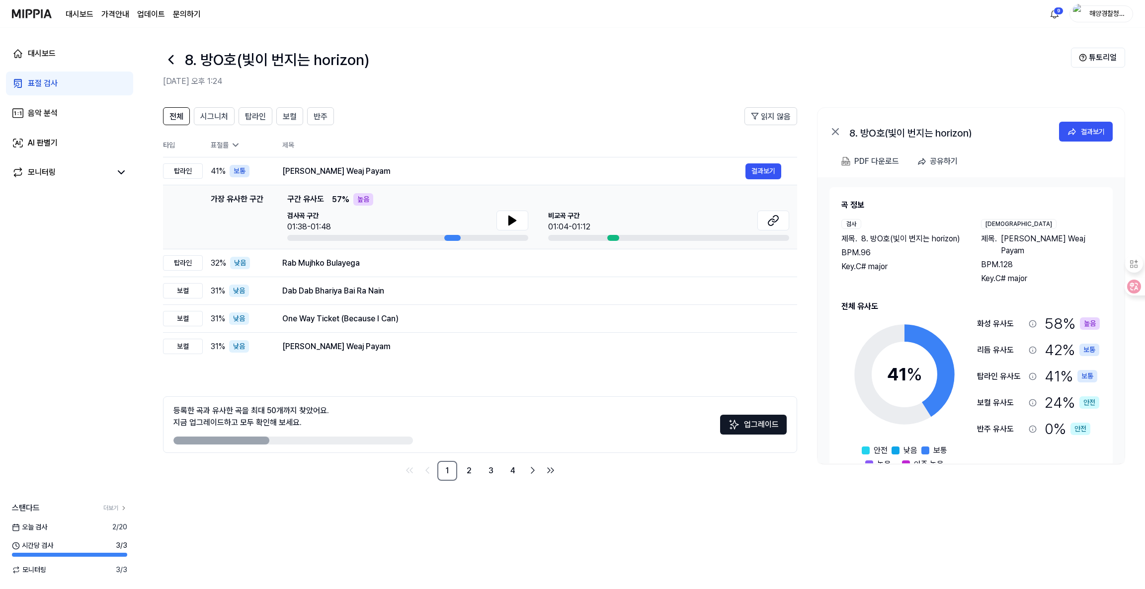
click at [40, 77] on link "표절 검사" at bounding box center [69, 84] width 127 height 24
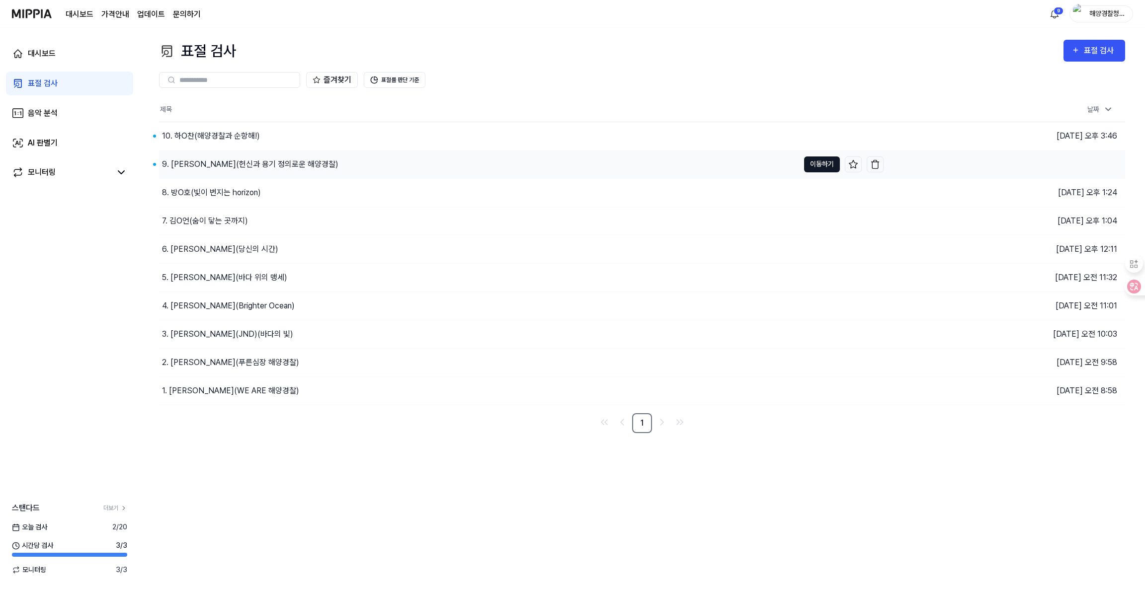
click at [816, 160] on button "이동하기" at bounding box center [822, 165] width 36 height 16
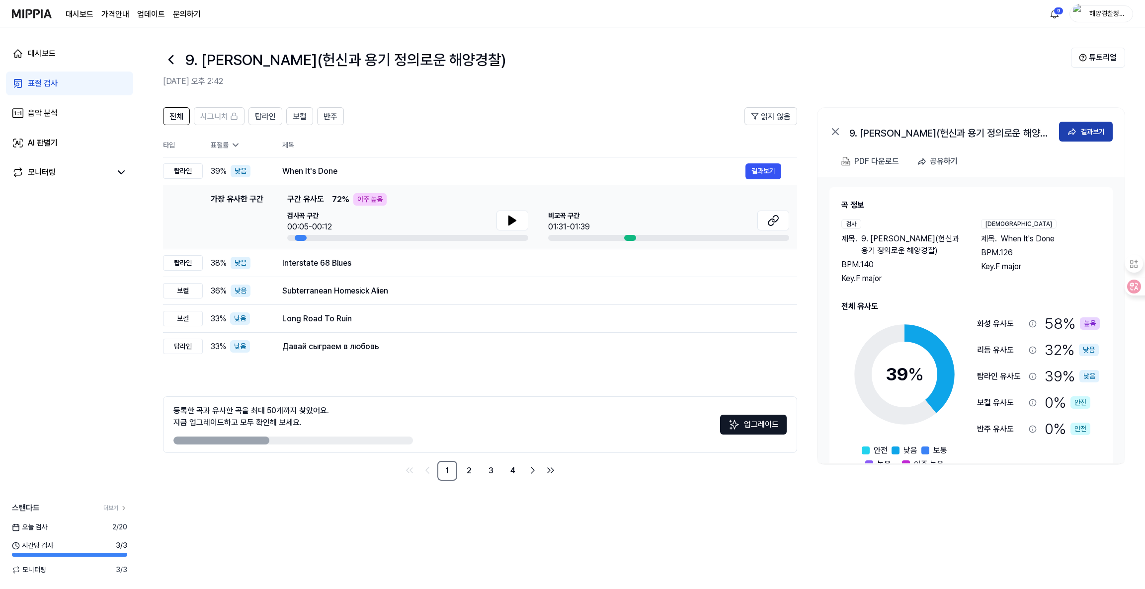
click at [954, 130] on div "결과보기" at bounding box center [1093, 131] width 24 height 11
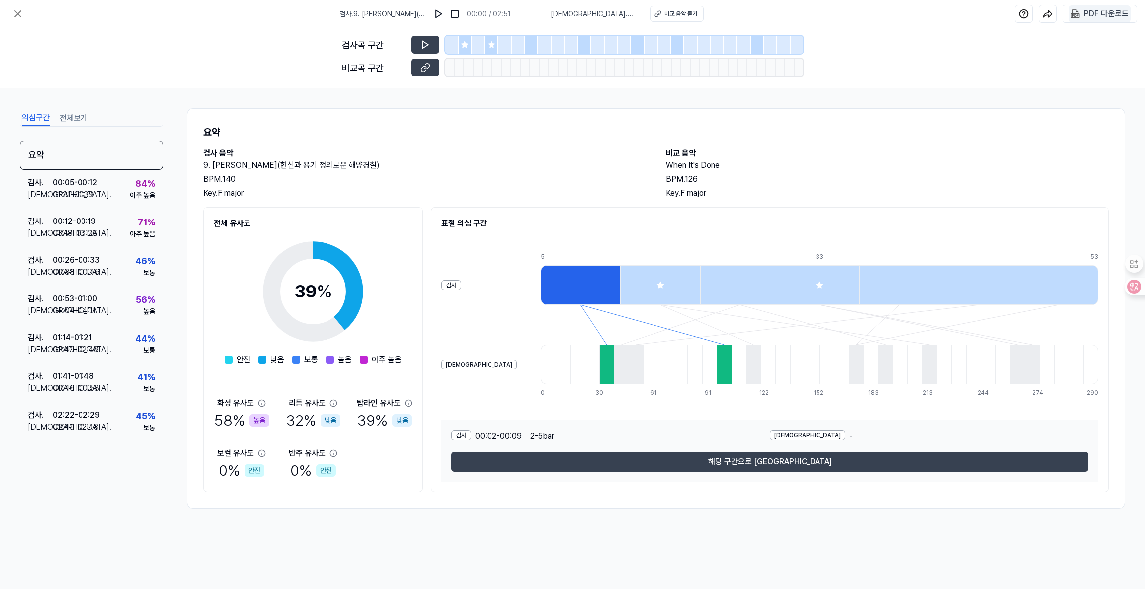
click at [954, 17] on div "PDF 다운로드" at bounding box center [1106, 13] width 45 height 13
click at [17, 18] on icon at bounding box center [18, 14] width 12 height 12
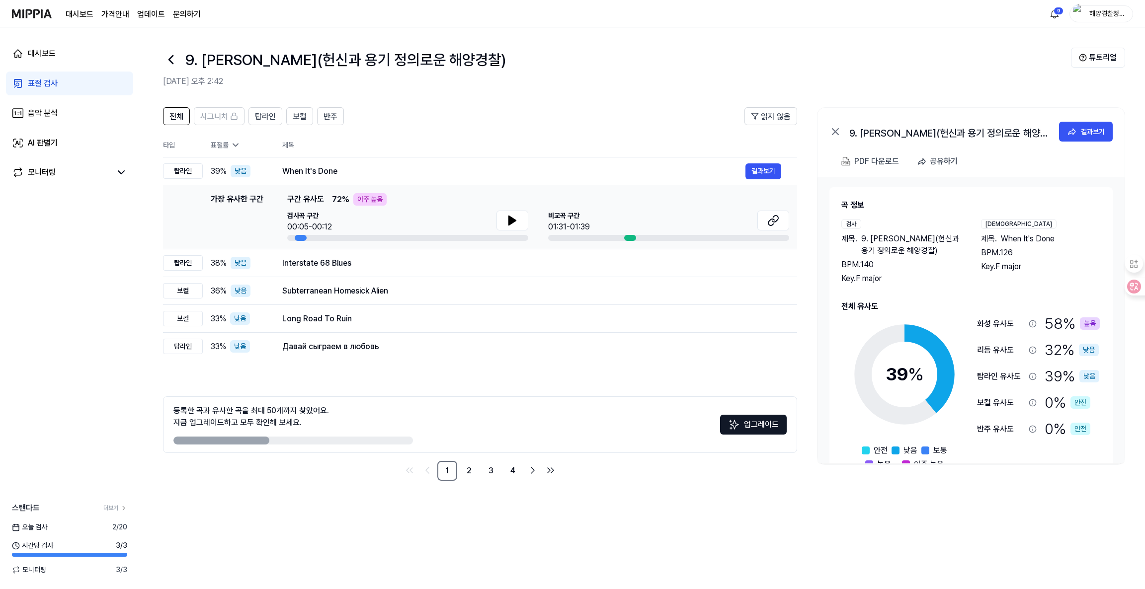
click at [37, 79] on div "표절 검사" at bounding box center [43, 84] width 30 height 12
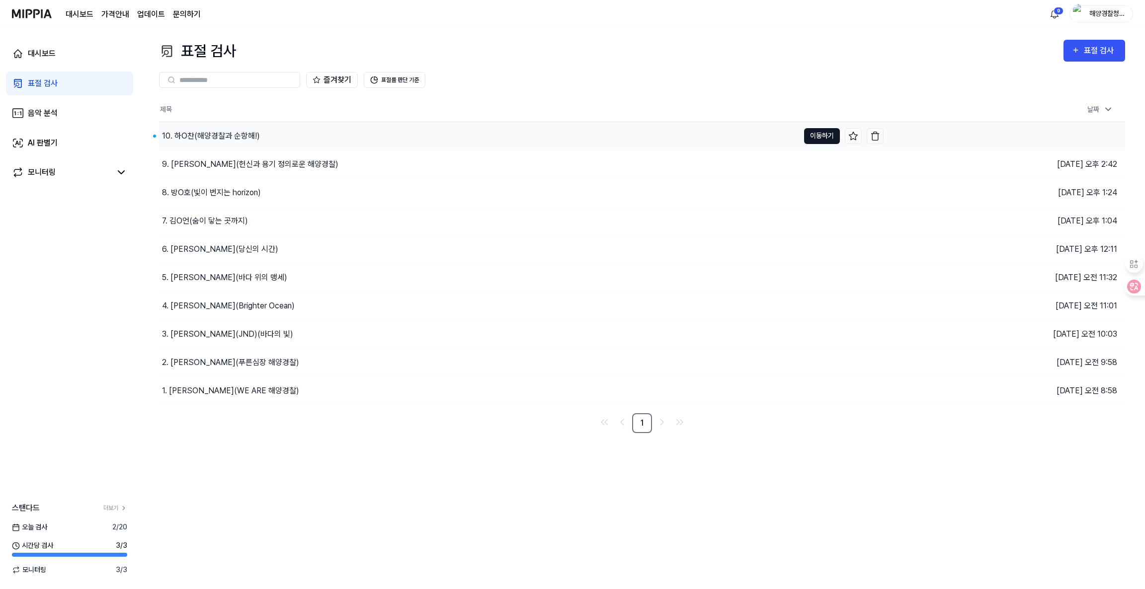
click at [821, 134] on button "이동하기" at bounding box center [822, 136] width 36 height 16
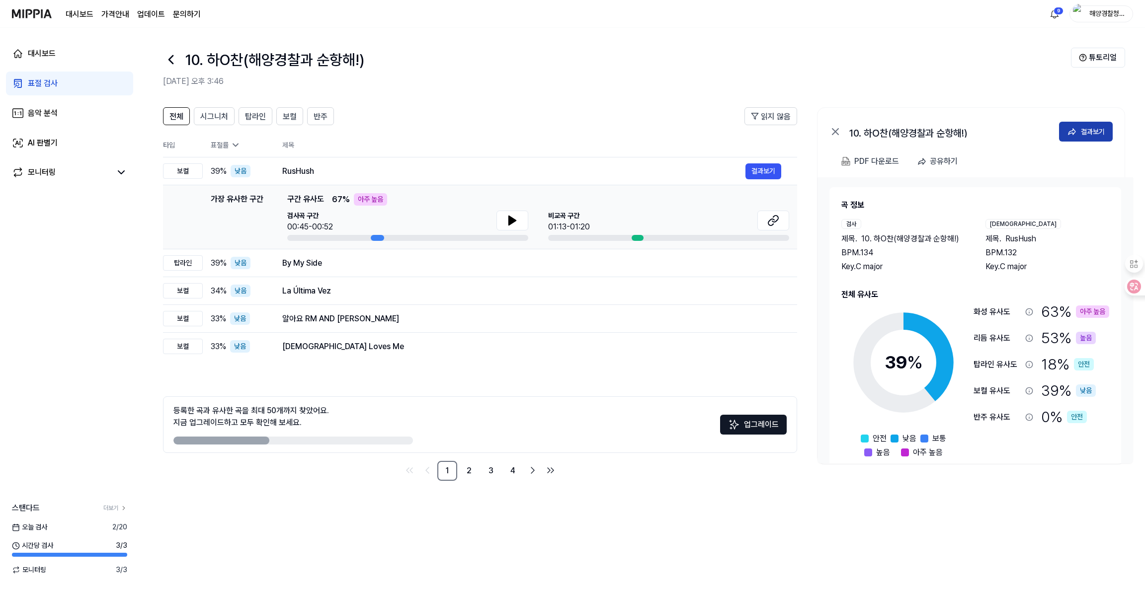
click at [954, 133] on icon at bounding box center [1072, 132] width 10 height 10
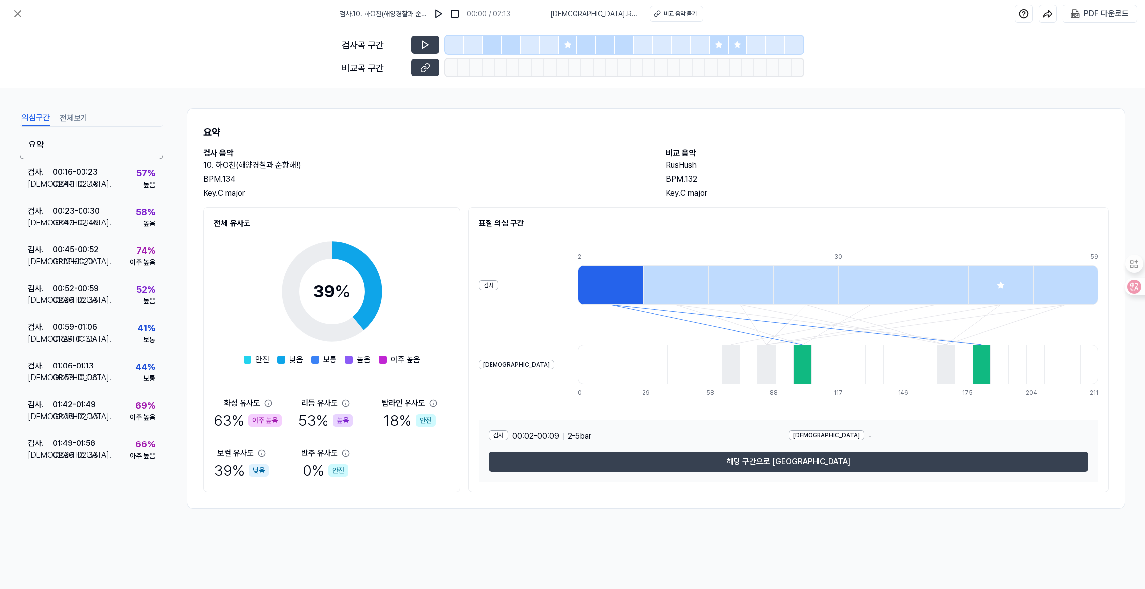
scroll to position [11, 0]
click at [954, 11] on 다운로드 "PDF 다운로드" at bounding box center [1100, 13] width 62 height 17
click at [21, 10] on icon at bounding box center [18, 14] width 12 height 12
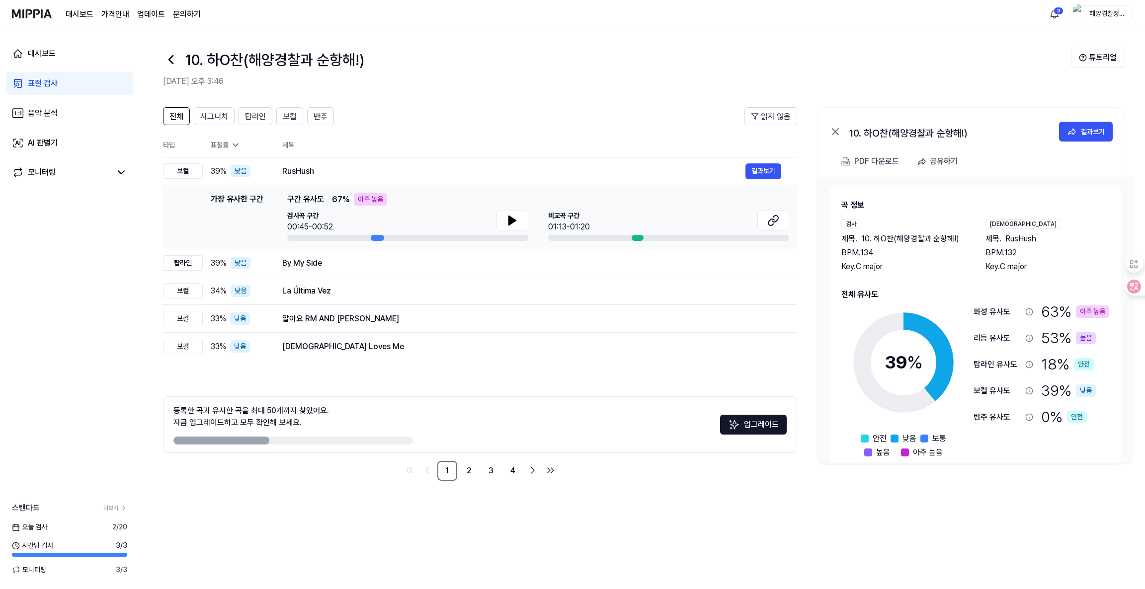
click at [55, 82] on div "표절 검사" at bounding box center [43, 84] width 30 height 12
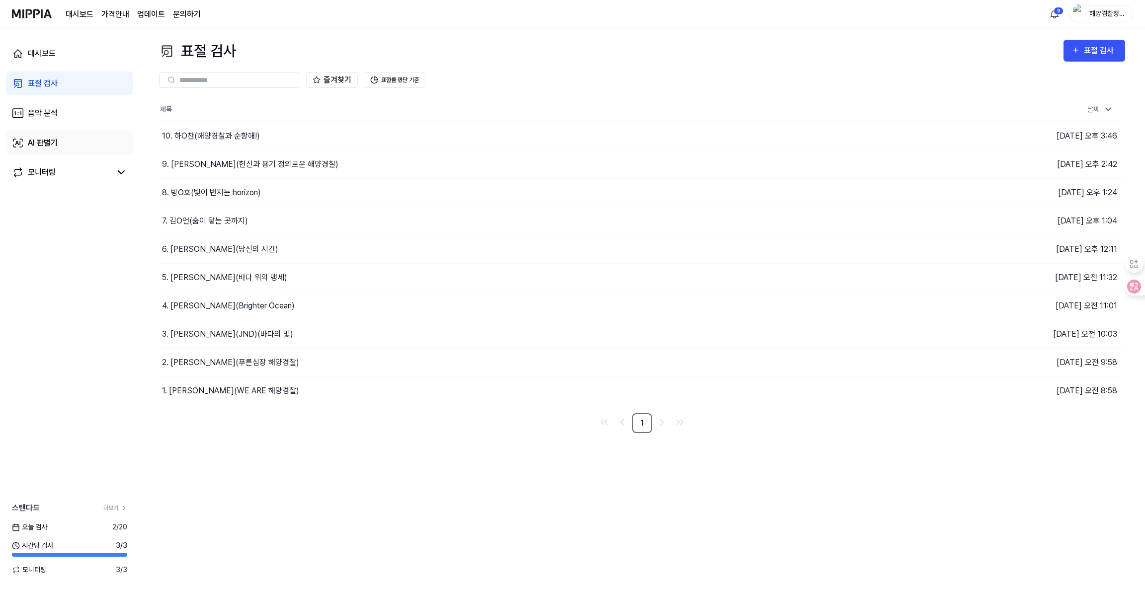
click at [47, 146] on div "AI 판별기" at bounding box center [43, 143] width 30 height 12
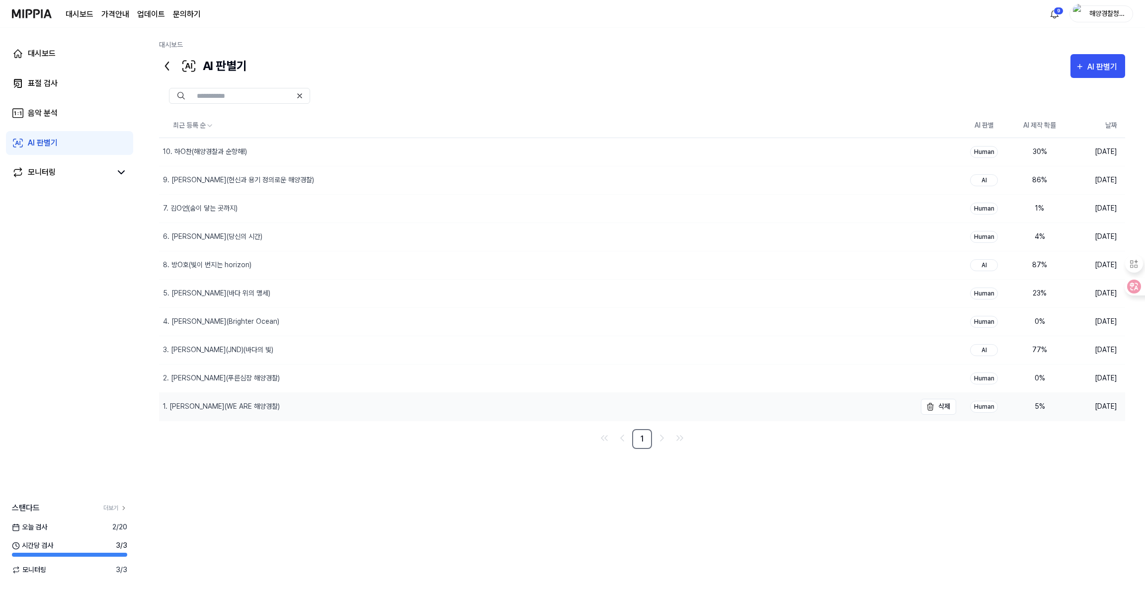
click at [238, 411] on div "1. [PERSON_NAME](WE ARE 해양경찰)" at bounding box center [221, 407] width 117 height 10
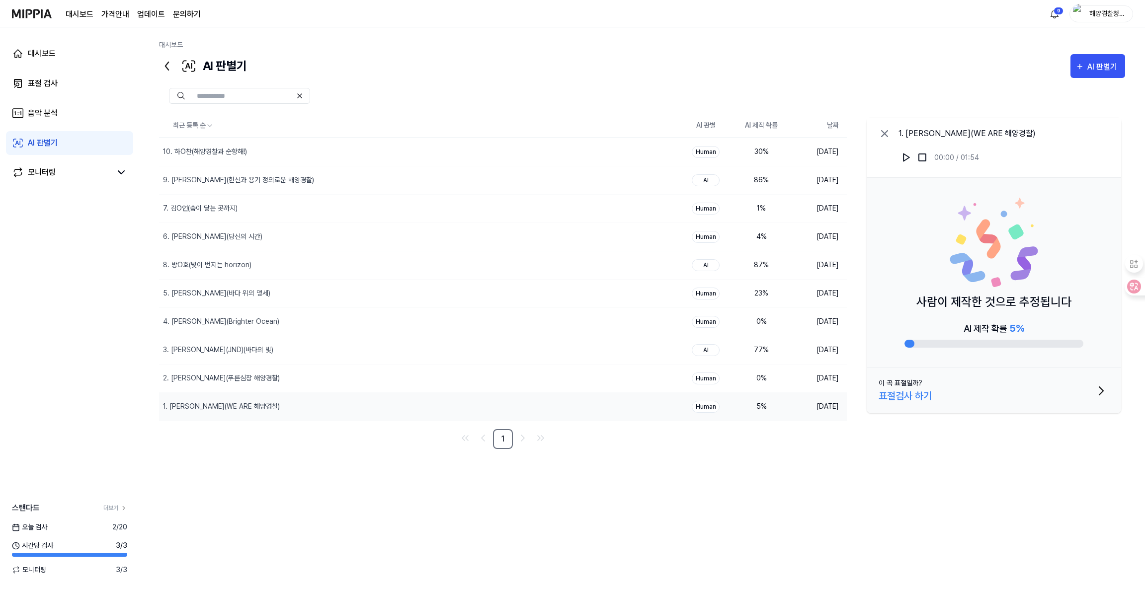
click at [712, 411] on div "Human" at bounding box center [706, 407] width 28 height 12
click at [806, 461] on div "최근 등록 순 AI 판별 AI 제작 확률 날짜 10. 하O찬(해양경찰과 순항해!) 삭제 Human 30 % [DATE] 9. 권O은(헌신과 용…" at bounding box center [642, 305] width 966 height 383
click at [260, 383] on div "2. [PERSON_NAME](푸른심장 해양경찰)" at bounding box center [398, 379] width 479 height 28
click at [237, 349] on div "3. [PERSON_NAME](JND)(바다의 빛)" at bounding box center [217, 350] width 116 height 10
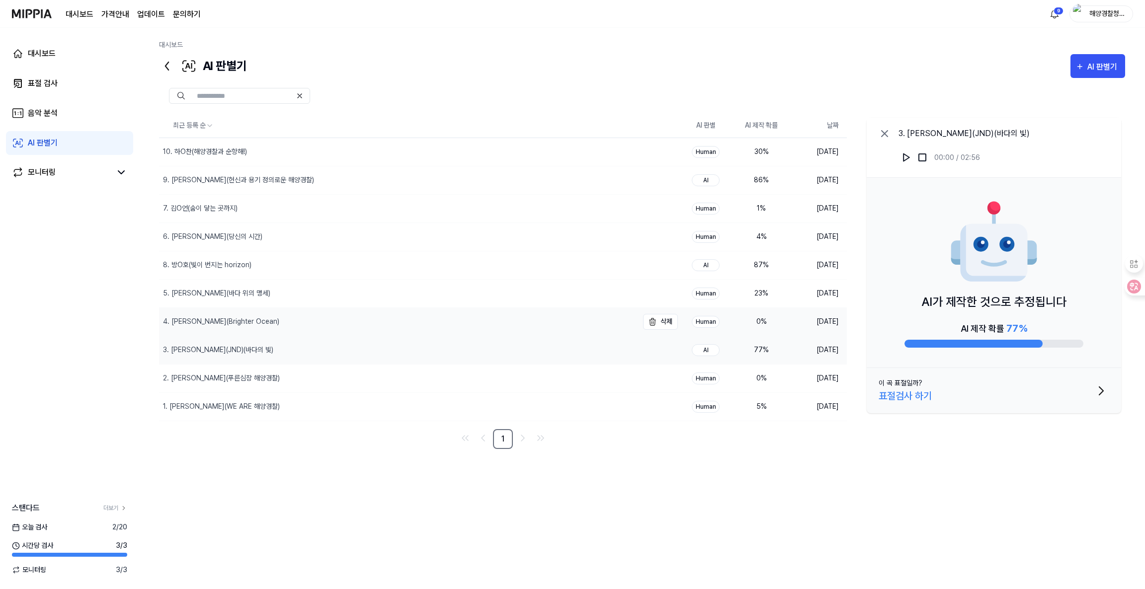
click at [231, 320] on div "4. [PERSON_NAME](Brighter Ocean)" at bounding box center [221, 322] width 116 height 10
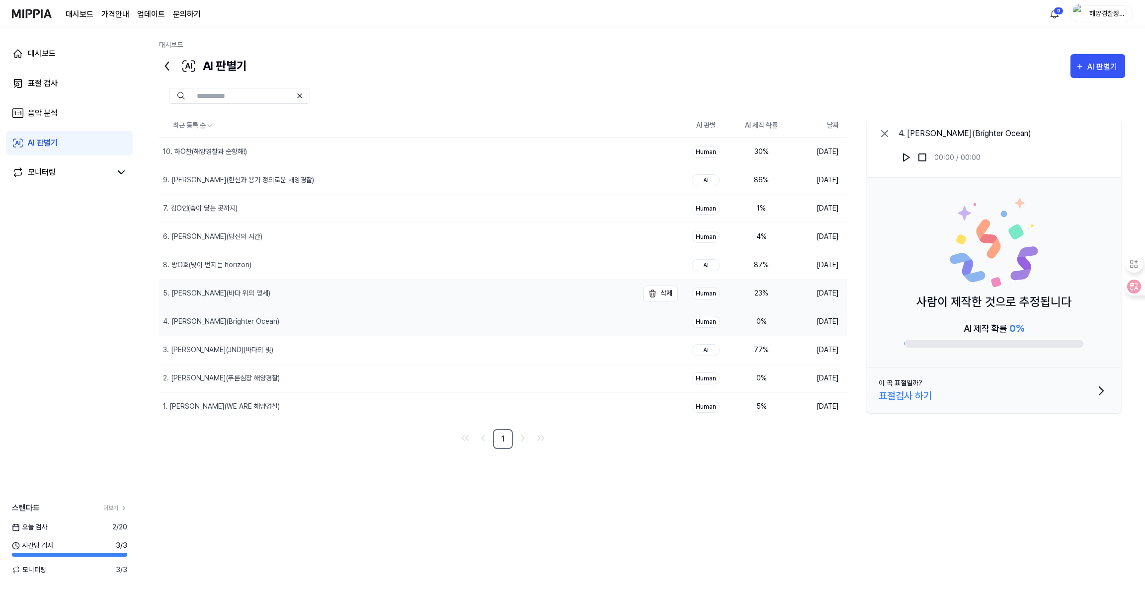
click at [222, 295] on div "5. [PERSON_NAME](바다 위의 맹세)" at bounding box center [216, 293] width 107 height 10
click at [225, 227] on div "6. [PERSON_NAME](당신의 시간)" at bounding box center [398, 237] width 479 height 28
click at [756, 177] on div "86 %" at bounding box center [761, 180] width 40 height 10
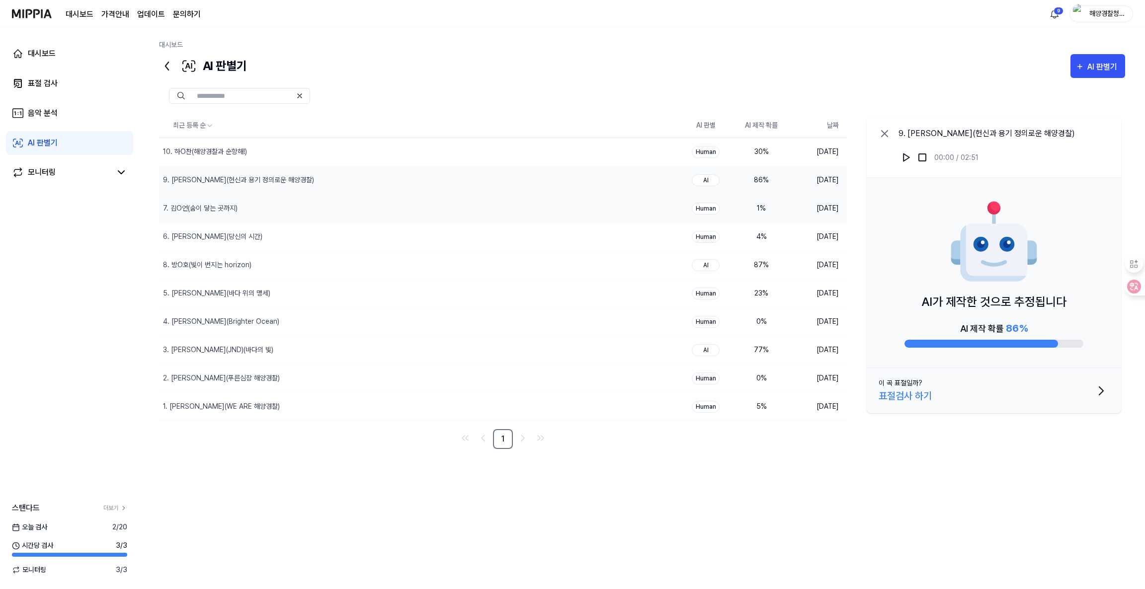
click at [759, 211] on div "1 %" at bounding box center [761, 208] width 40 height 10
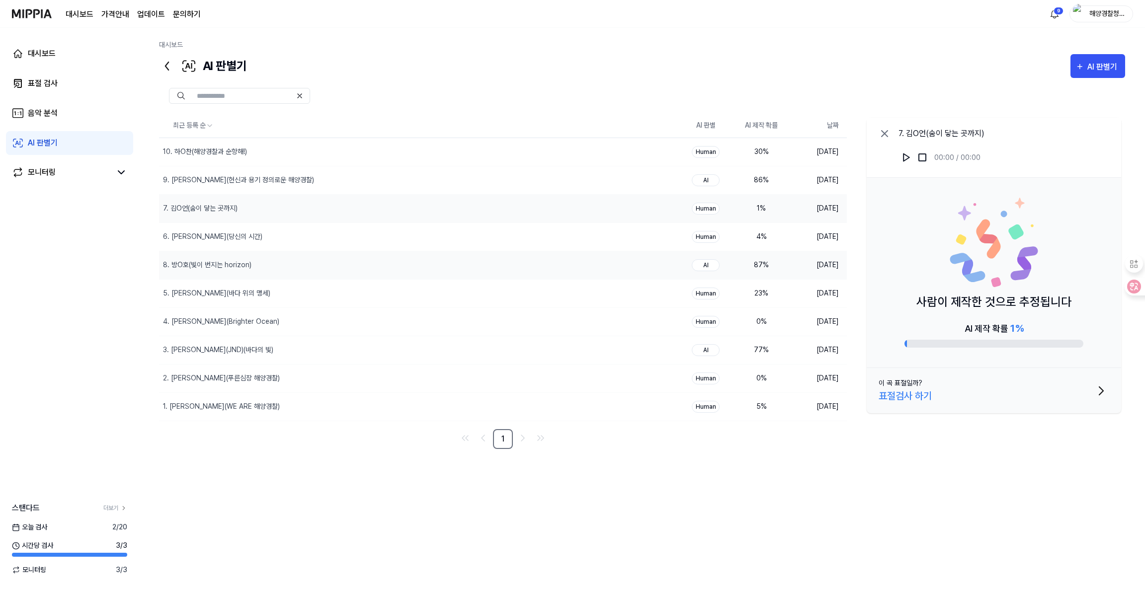
drag, startPoint x: 759, startPoint y: 243, endPoint x: 759, endPoint y: 273, distance: 30.3
click at [759, 243] on td "4 %" at bounding box center [762, 237] width 56 height 28
click at [759, 279] on td "87 %" at bounding box center [762, 265] width 56 height 28
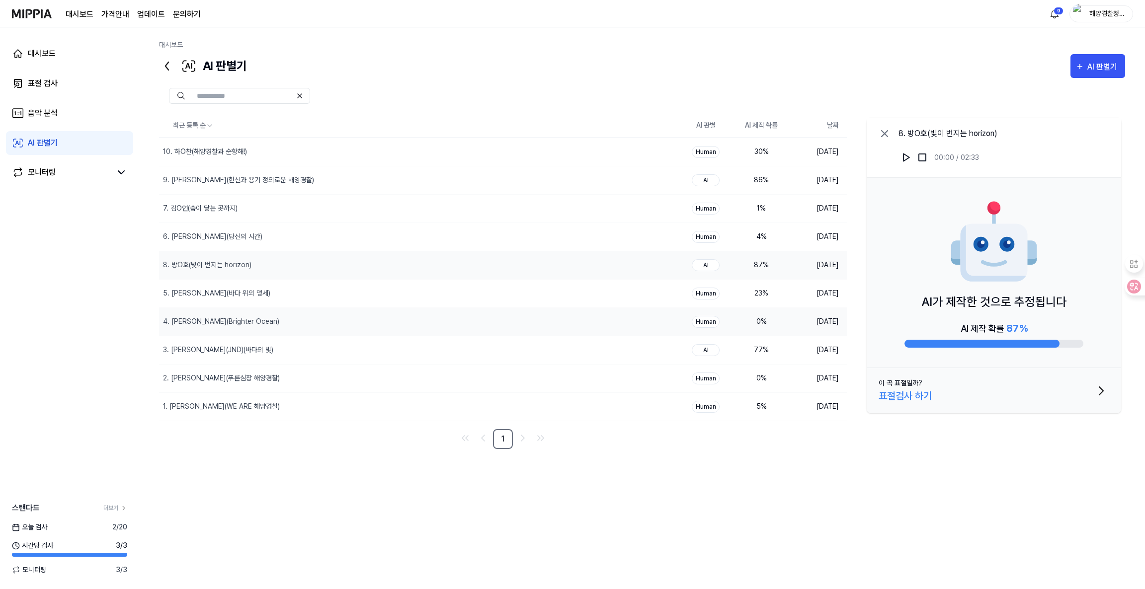
click at [760, 325] on div "0 %" at bounding box center [761, 322] width 40 height 10
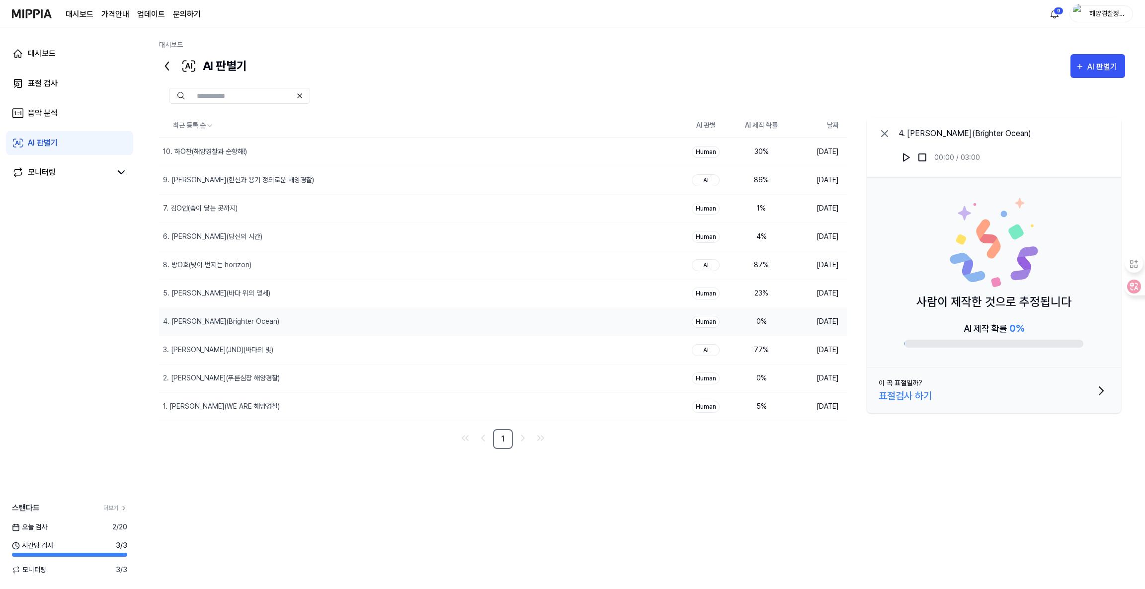
click at [813, 468] on div "최근 등록 순 AI 판별 AI 제작 확률 날짜 10. 하O찬(해양경찰과 순항해!) 삭제 Human 30 % [DATE] 9. 권O은(헌신과 용…" at bounding box center [642, 305] width 966 height 383
click at [885, 138] on icon at bounding box center [885, 134] width 12 height 12
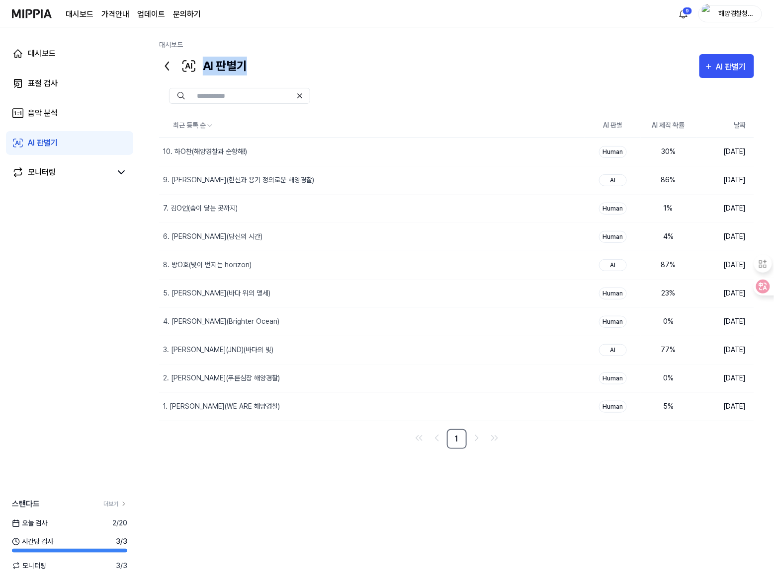
drag, startPoint x: 205, startPoint y: 64, endPoint x: 251, endPoint y: 60, distance: 46.4
click at [251, 60] on div "AI 판별기 AI 판별기" at bounding box center [456, 66] width 595 height 24
drag, startPoint x: 178, startPoint y: 67, endPoint x: 257, endPoint y: 73, distance: 79.2
click at [257, 73] on div "AI 판별기 AI 판별기" at bounding box center [456, 66] width 595 height 24
copy div "AI 판별기"
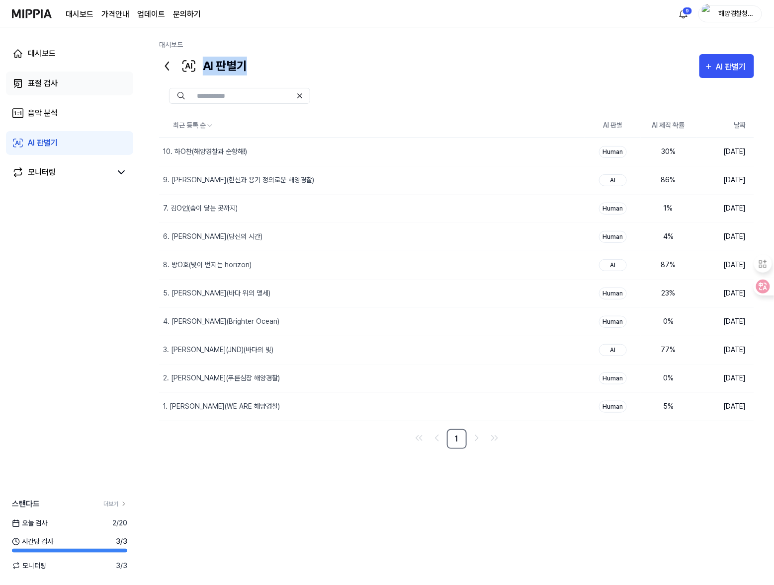
click at [37, 84] on div "표절 검사" at bounding box center [43, 84] width 30 height 12
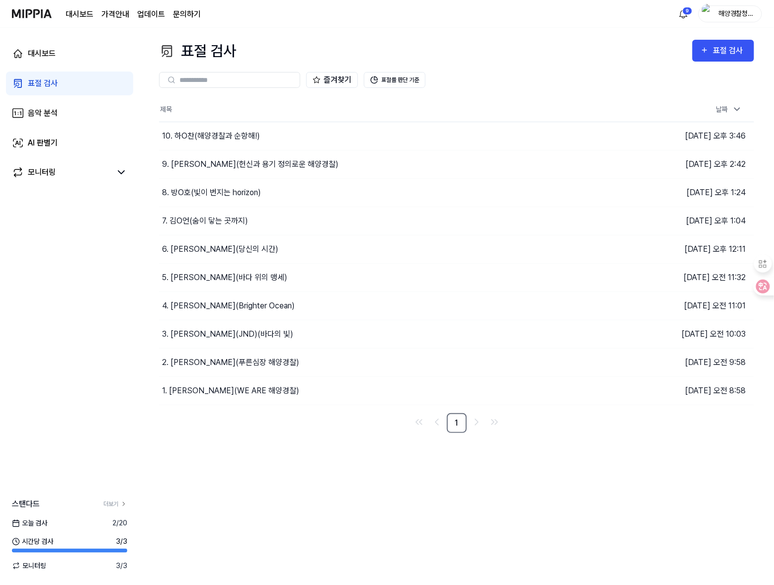
drag, startPoint x: 185, startPoint y: 50, endPoint x: 244, endPoint y: 50, distance: 58.6
click at [244, 50] on div "표절 검사 표절 검사" at bounding box center [456, 51] width 595 height 22
drag, startPoint x: 182, startPoint y: 52, endPoint x: 231, endPoint y: 54, distance: 48.2
click at [231, 54] on div "표절 검사" at bounding box center [197, 51] width 77 height 22
copy div "표절 검사"
